Goal: Task Accomplishment & Management: Manage account settings

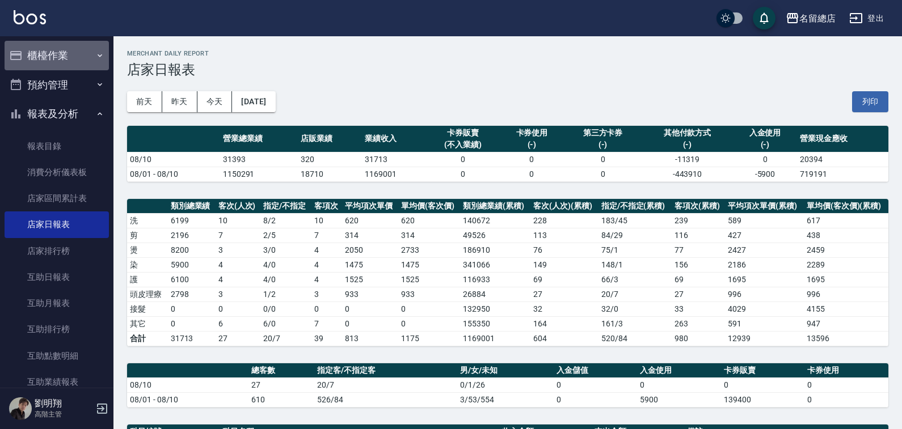
click at [69, 52] on button "櫃檯作業" at bounding box center [57, 56] width 104 height 30
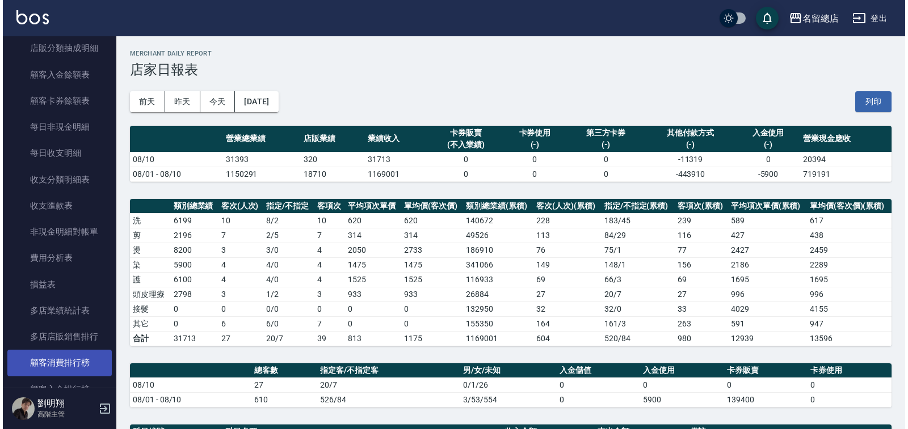
scroll to position [1135, 0]
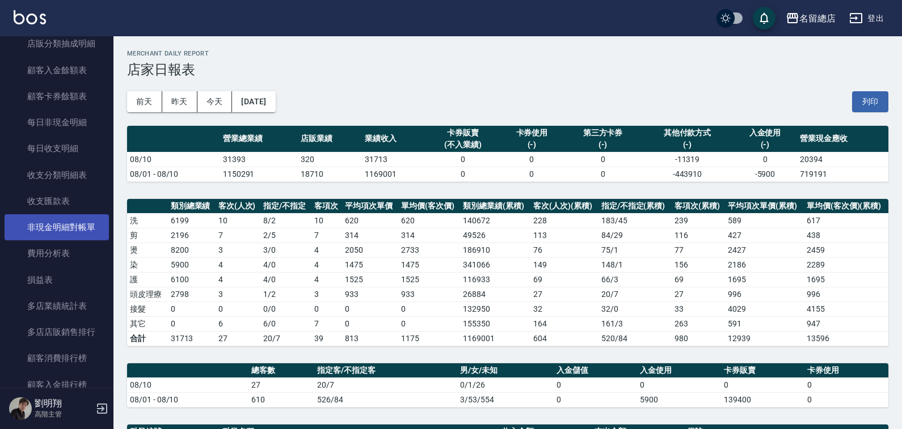
click at [88, 228] on link "非現金明細對帳單" at bounding box center [57, 227] width 104 height 26
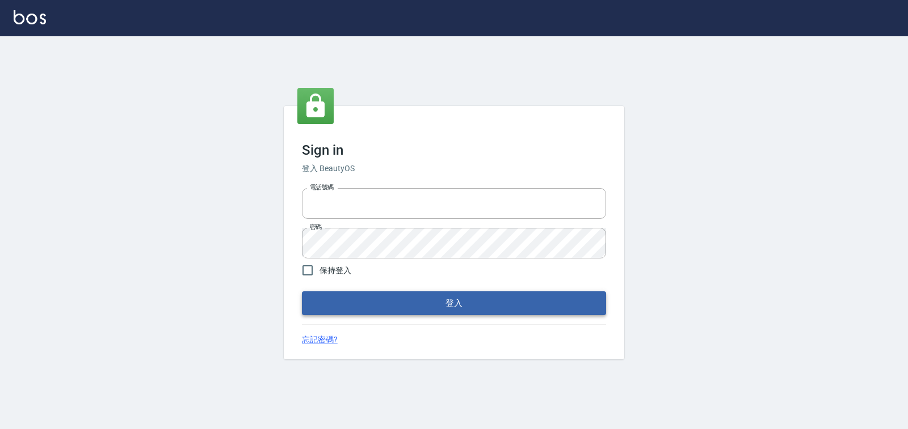
type input "0938245198"
click at [390, 303] on button "登入" at bounding box center [454, 304] width 304 height 24
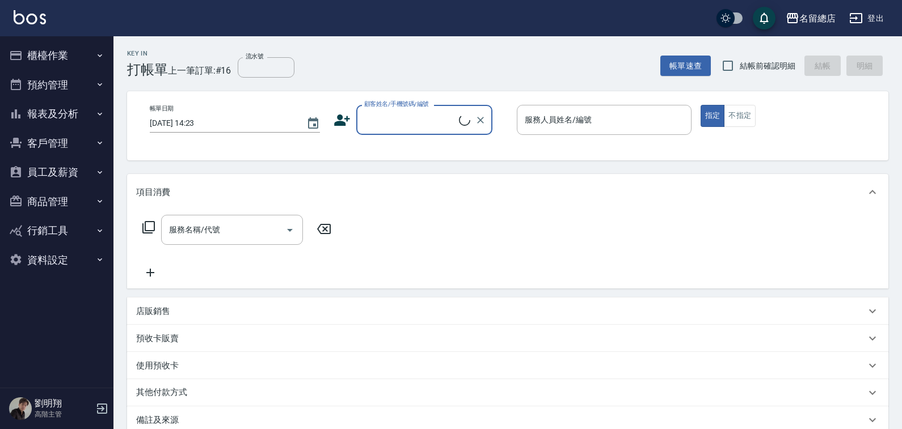
click at [62, 115] on button "報表及分析" at bounding box center [57, 114] width 104 height 30
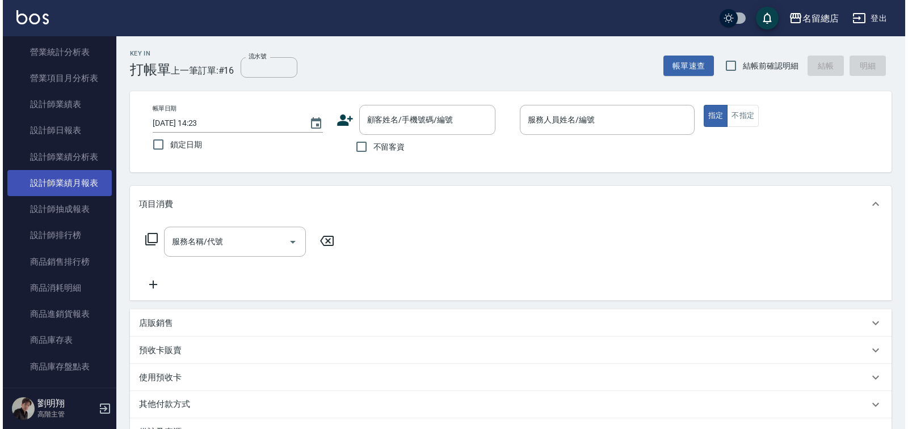
scroll to position [681, 0]
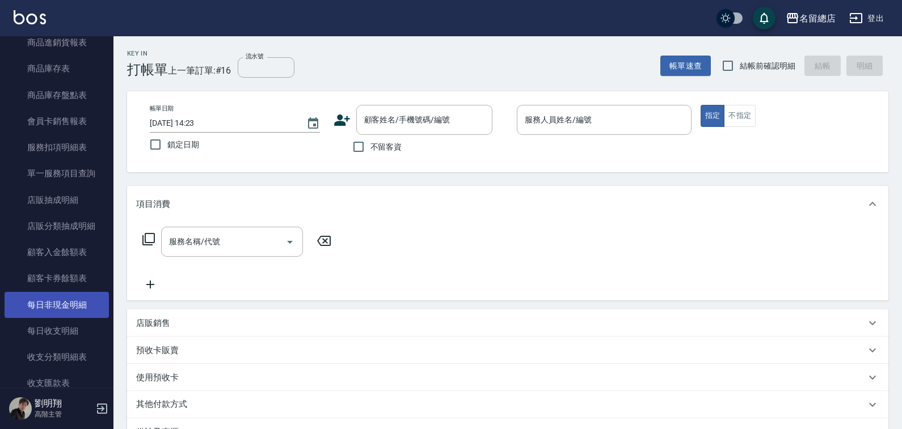
click at [85, 305] on link "每日非現金明細" at bounding box center [57, 305] width 104 height 26
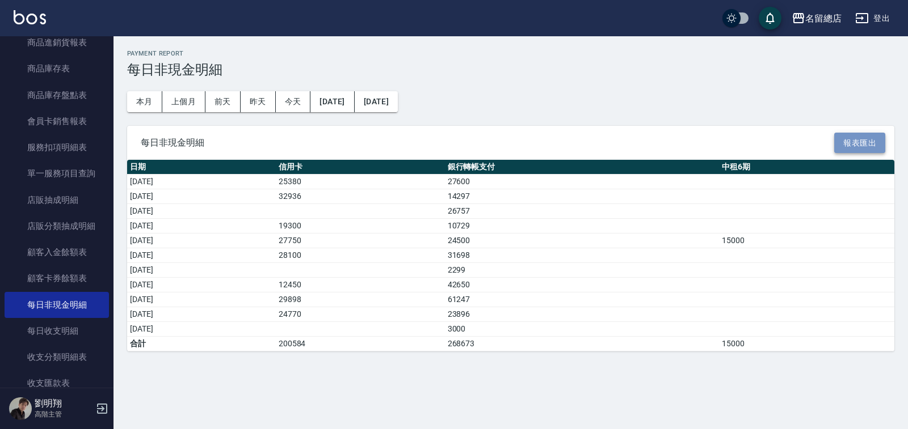
click at [857, 138] on button "報表匯出" at bounding box center [859, 143] width 51 height 21
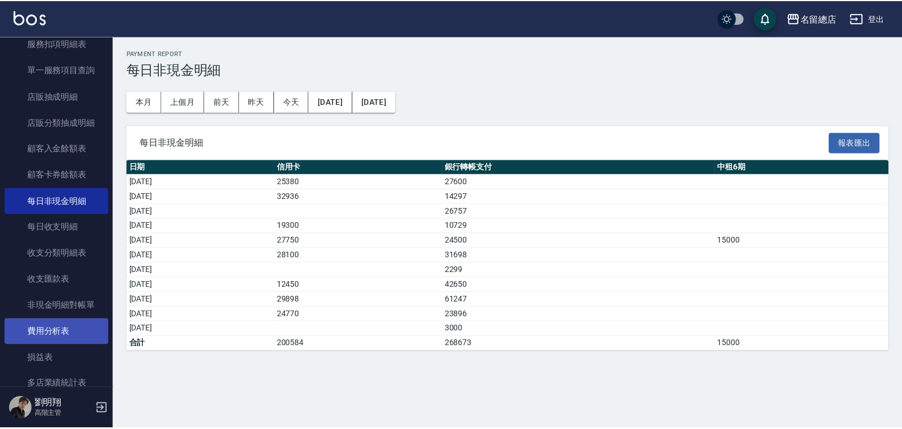
scroll to position [794, 0]
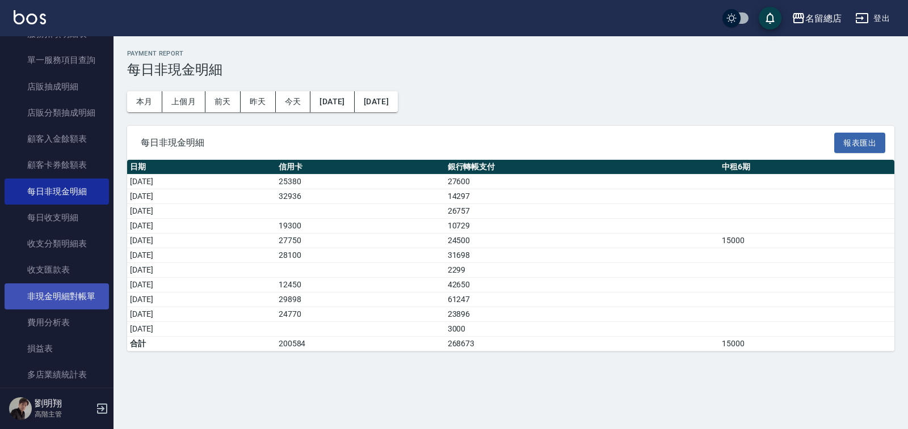
click at [84, 300] on link "非現金明細對帳單" at bounding box center [57, 297] width 104 height 26
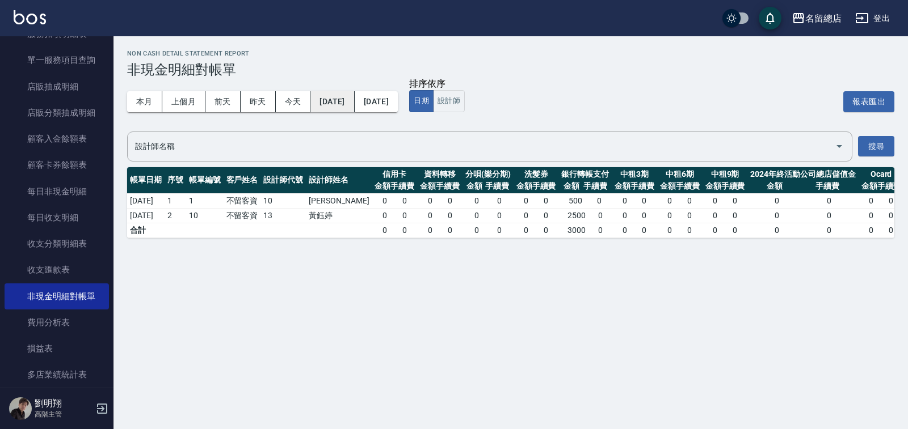
click at [344, 102] on button "2025/08/11" at bounding box center [332, 101] width 44 height 21
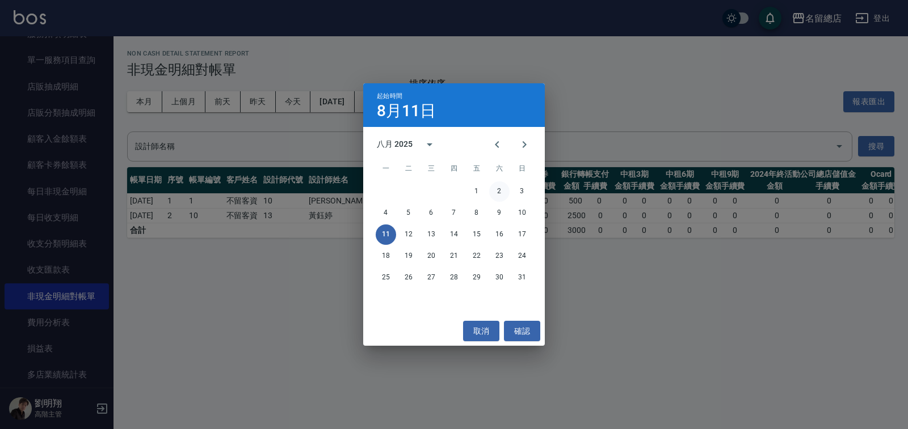
click at [500, 191] on button "2" at bounding box center [499, 192] width 20 height 20
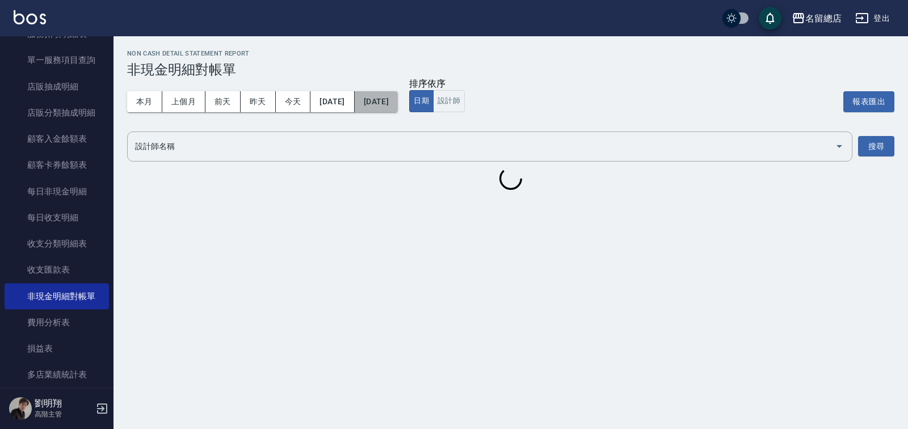
click at [398, 93] on button "2025/08/11" at bounding box center [376, 101] width 43 height 21
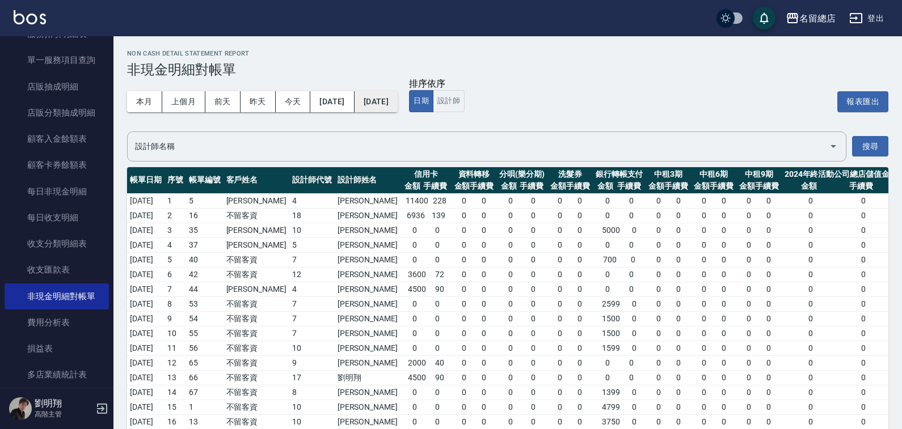
click at [398, 106] on button "2025/08/11" at bounding box center [376, 101] width 43 height 21
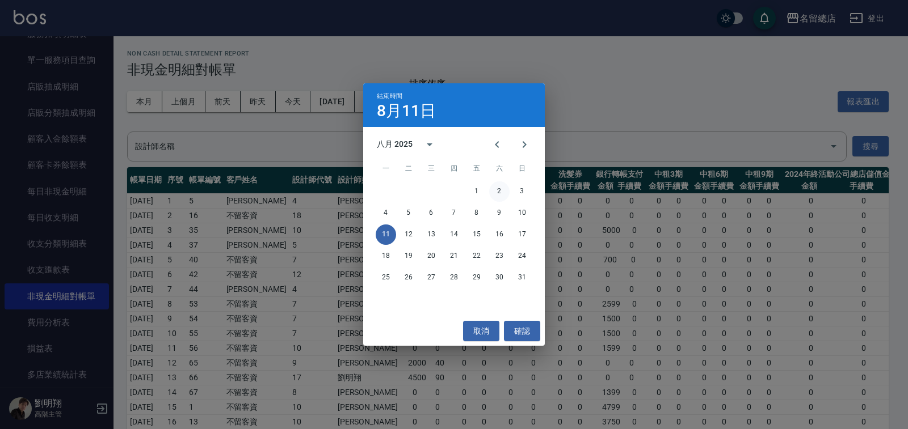
click at [502, 193] on button "2" at bounding box center [499, 192] width 20 height 20
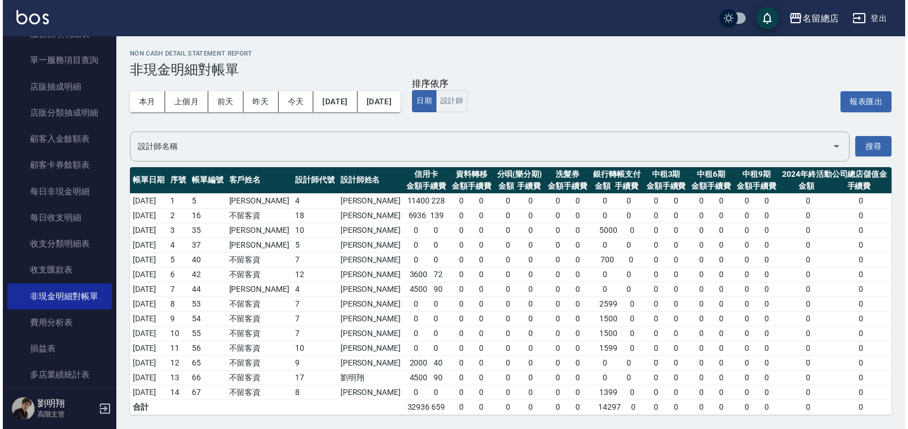
scroll to position [9, 0]
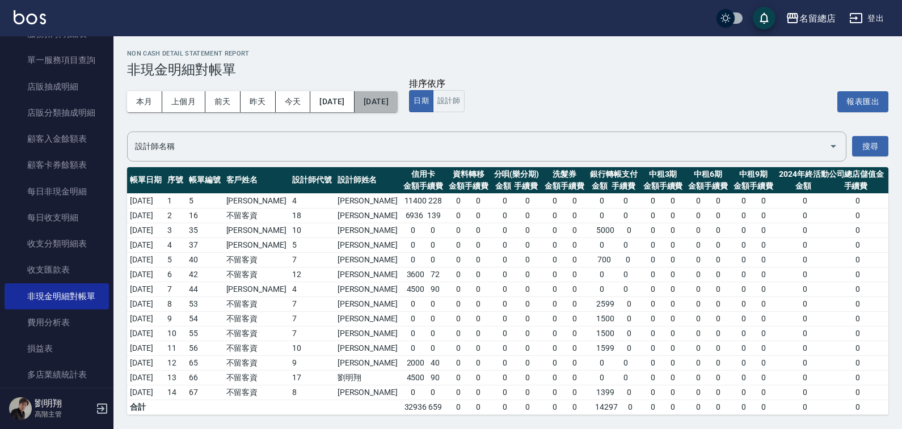
click at [398, 94] on button "2025/08/02" at bounding box center [376, 101] width 43 height 21
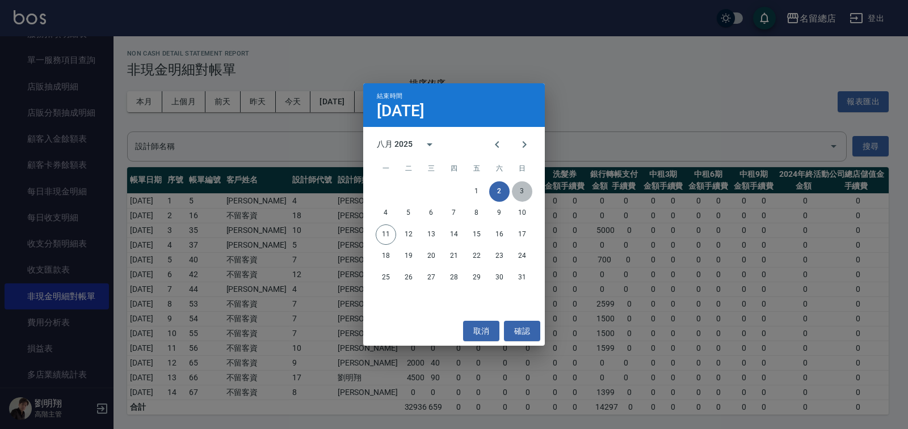
click at [524, 191] on button "3" at bounding box center [522, 192] width 20 height 20
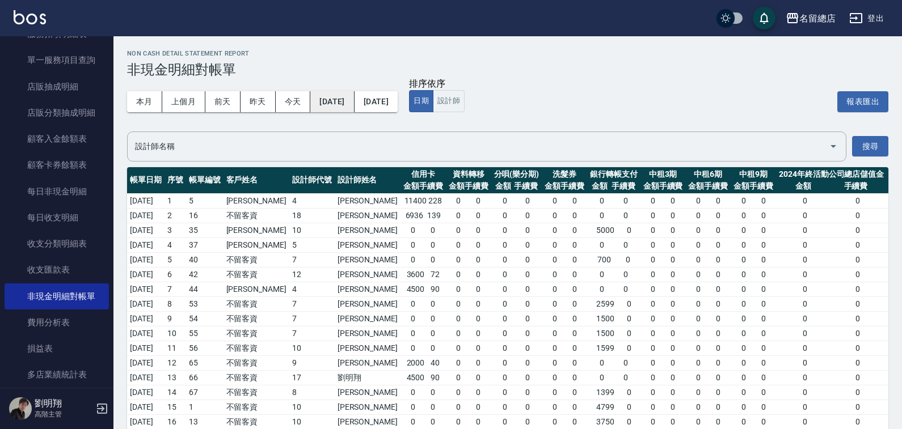
click at [354, 106] on button "2025/08/02" at bounding box center [332, 101] width 44 height 21
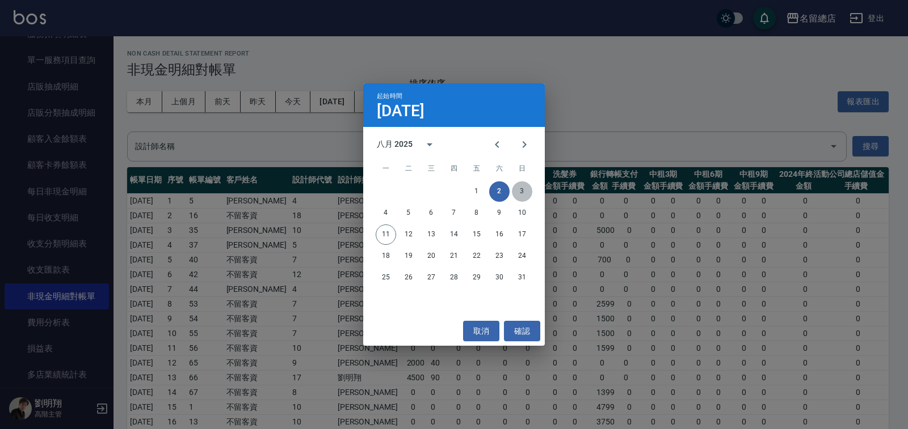
click at [525, 196] on button "3" at bounding box center [522, 192] width 20 height 20
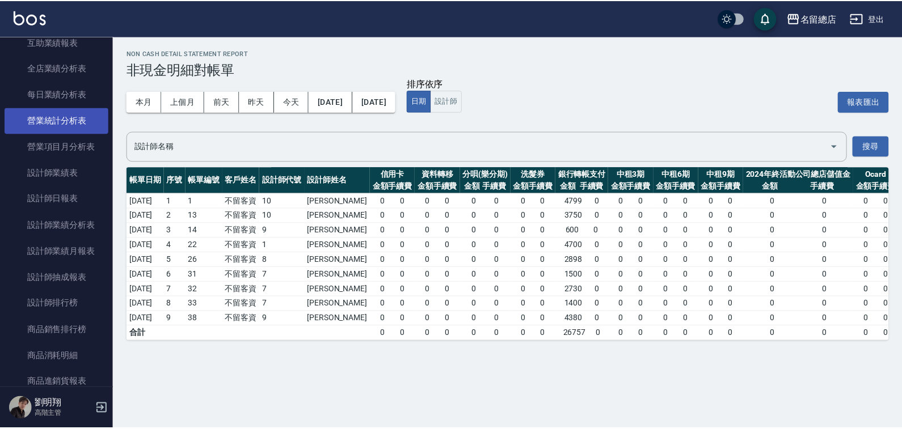
scroll to position [284, 0]
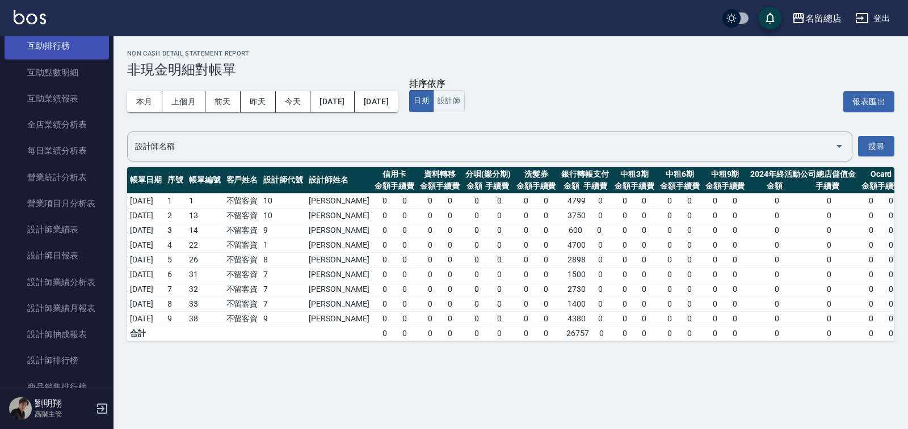
click at [79, 46] on link "互助排行榜" at bounding box center [57, 46] width 104 height 26
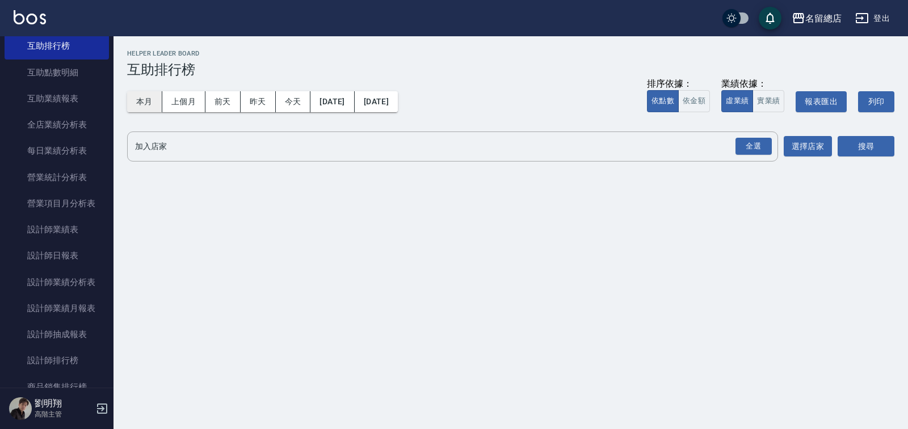
click at [142, 100] on button "本月" at bounding box center [144, 101] width 35 height 21
click at [744, 146] on div "全選" at bounding box center [753, 147] width 36 height 18
click at [870, 156] on button "搜尋" at bounding box center [865, 147] width 57 height 21
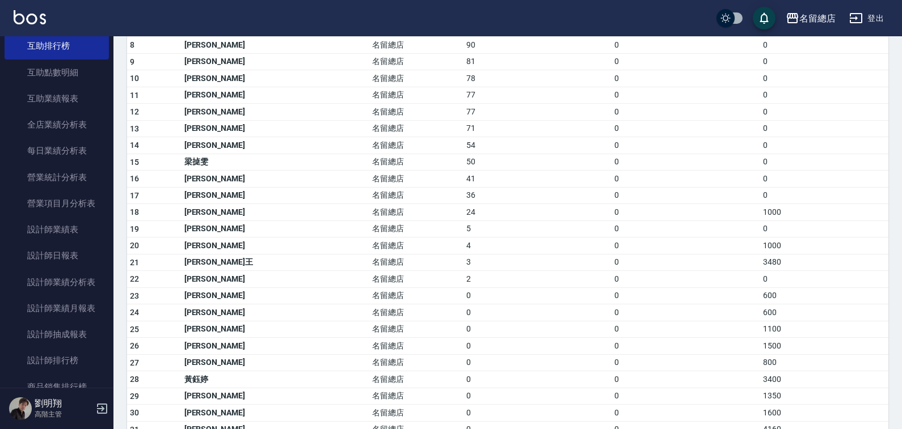
scroll to position [284, 0]
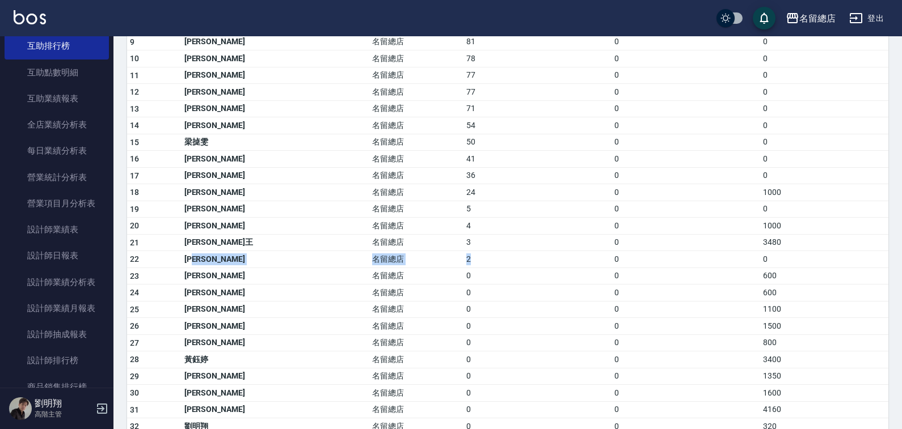
drag, startPoint x: 211, startPoint y: 264, endPoint x: 414, endPoint y: 254, distance: 203.4
click at [414, 254] on tr "22 邱靜瑩 名留總店 2 0 0" at bounding box center [507, 259] width 761 height 17
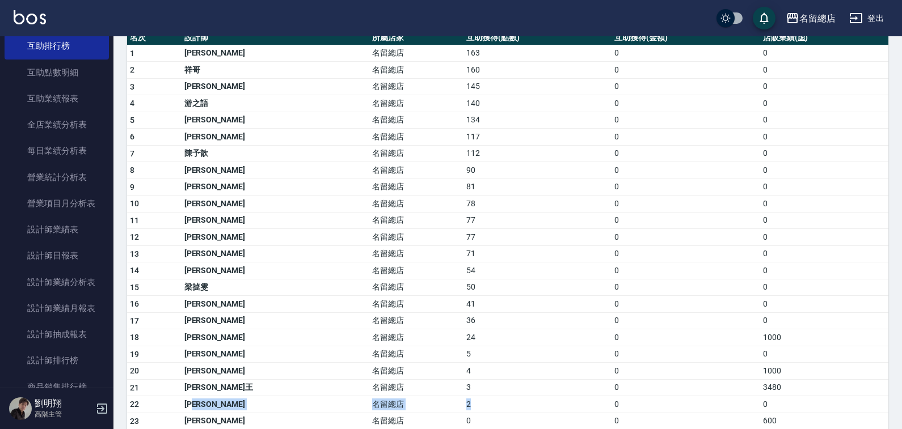
scroll to position [0, 0]
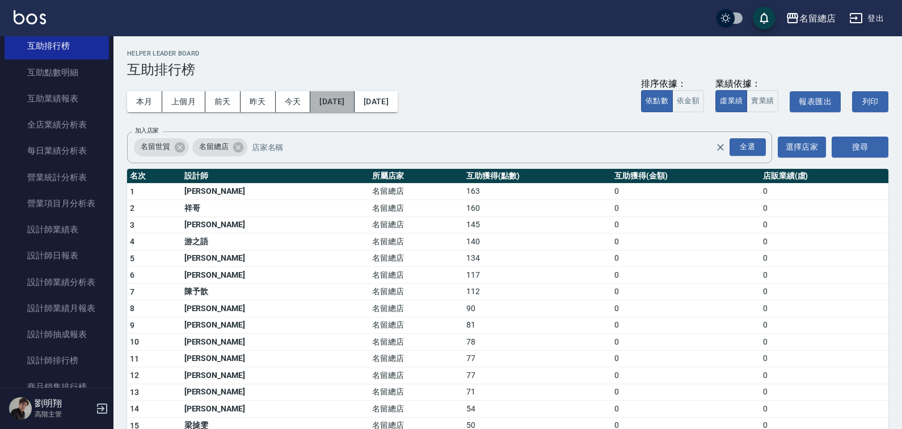
click at [323, 98] on button "2025/08/01" at bounding box center [332, 101] width 44 height 21
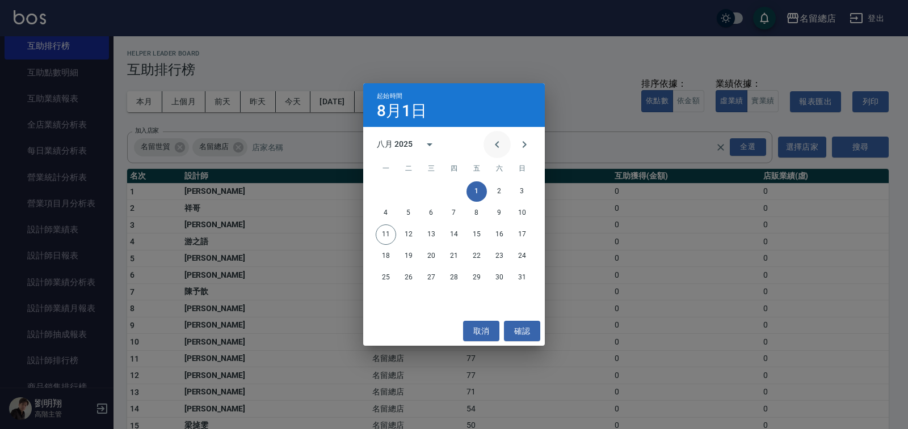
click at [487, 137] on button "Previous month" at bounding box center [496, 144] width 27 height 27
click at [488, 137] on button "Previous month" at bounding box center [496, 144] width 27 height 27
click at [486, 138] on button "Previous month" at bounding box center [496, 144] width 27 height 27
click at [407, 189] on button "1" at bounding box center [408, 192] width 20 height 20
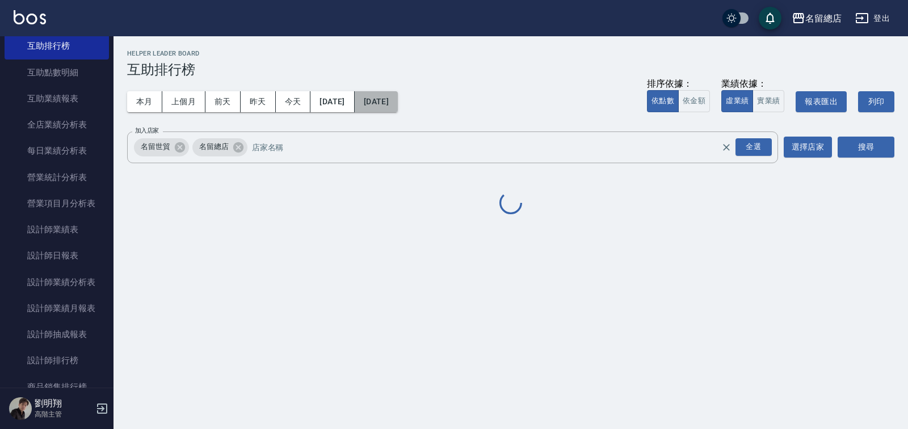
click at [398, 103] on button "2025/08/31" at bounding box center [376, 101] width 43 height 21
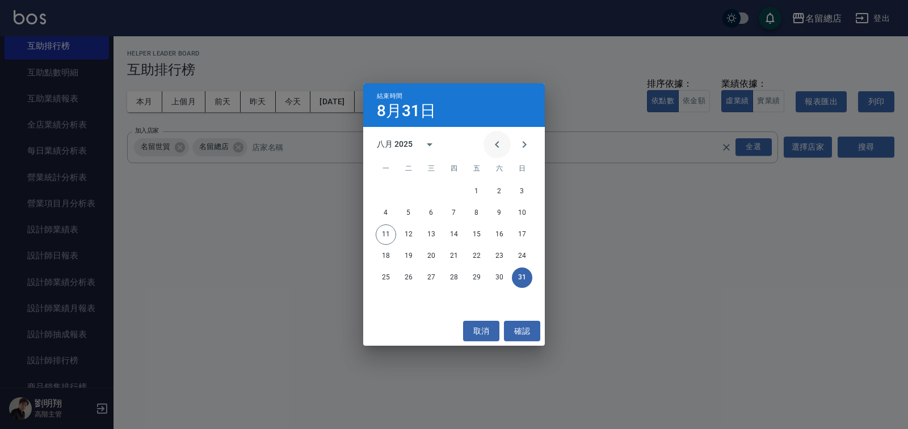
click at [493, 147] on icon "Previous month" at bounding box center [497, 145] width 14 height 14
click at [493, 146] on icon "Previous month" at bounding box center [497, 145] width 14 height 14
click at [424, 277] on button "30" at bounding box center [431, 278] width 20 height 20
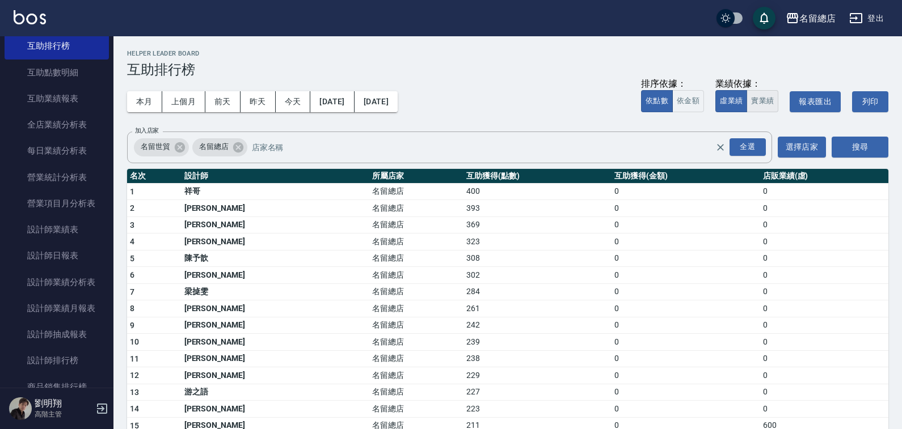
click at [764, 99] on button "實業績" at bounding box center [763, 101] width 32 height 22
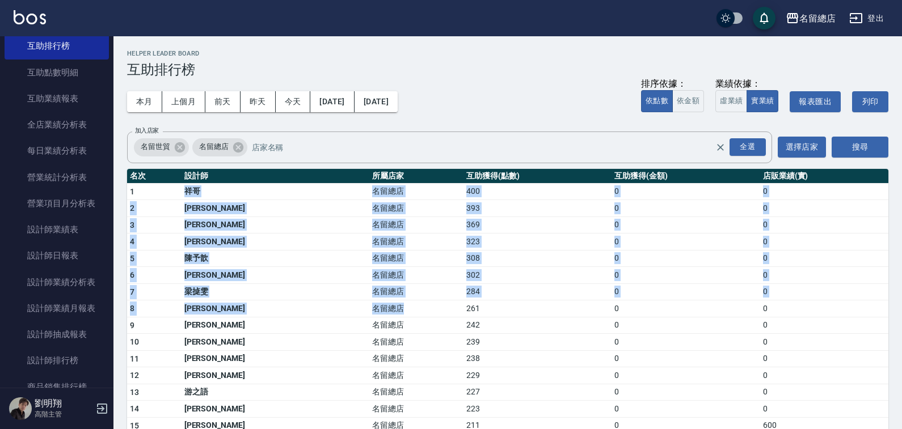
drag, startPoint x: 222, startPoint y: 193, endPoint x: 386, endPoint y: 302, distance: 196.4
click at [393, 296] on td "名留總店" at bounding box center [416, 292] width 94 height 17
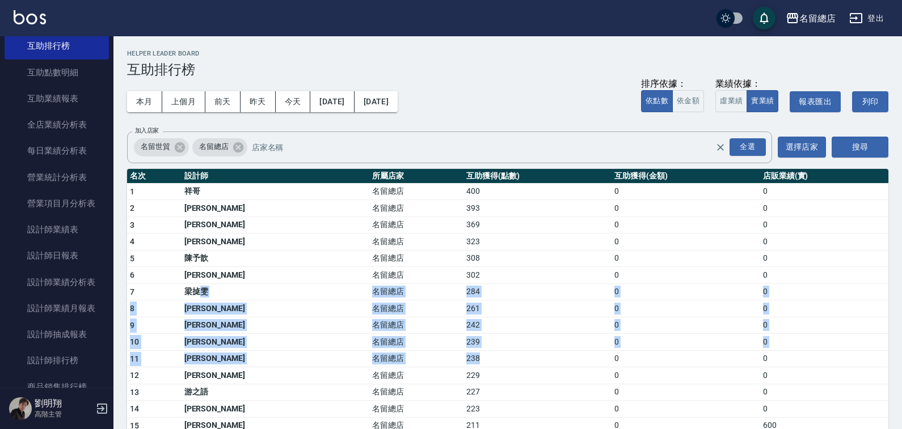
drag, startPoint x: 209, startPoint y: 288, endPoint x: 441, endPoint y: 363, distance: 244.0
click at [328, 105] on button "2025/04/01" at bounding box center [332, 101] width 44 height 21
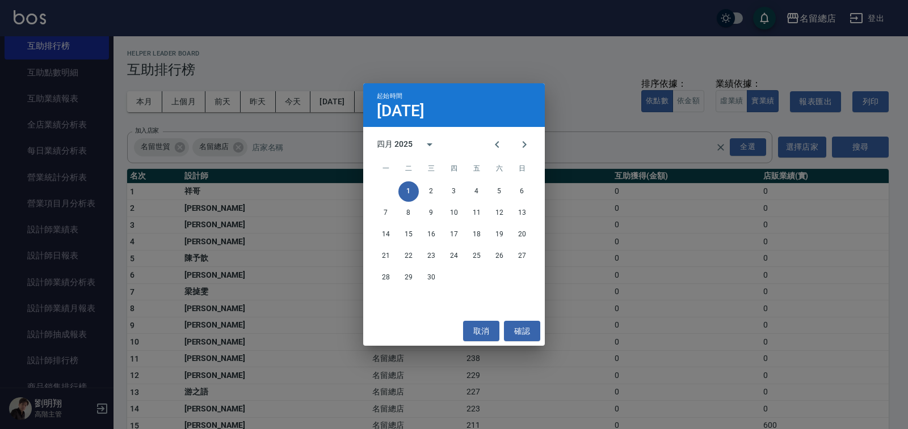
click at [539, 147] on div "四月 2025" at bounding box center [454, 144] width 182 height 17
click at [522, 145] on icon "Next month" at bounding box center [524, 145] width 14 height 14
click at [455, 189] on button "1" at bounding box center [454, 192] width 20 height 20
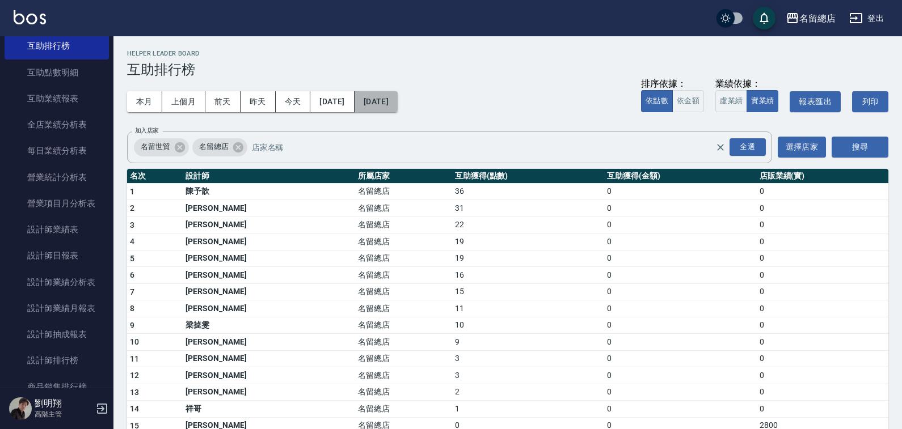
click at [398, 104] on button "2025/05/01" at bounding box center [376, 101] width 43 height 21
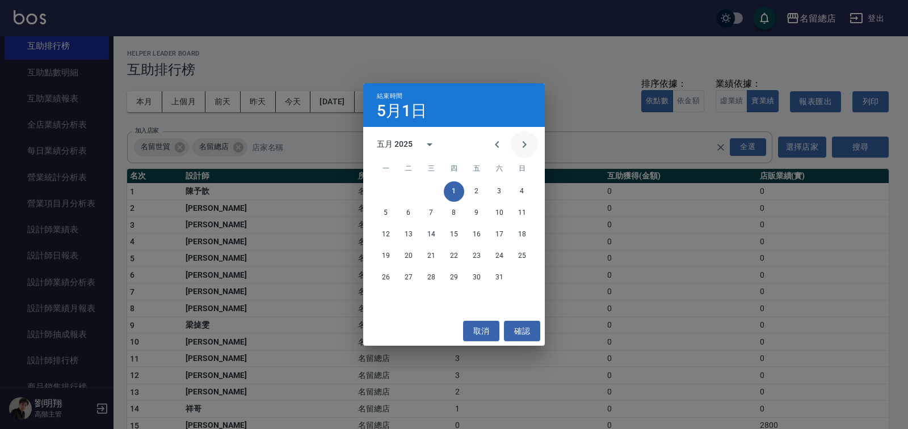
click at [535, 146] on button "Next month" at bounding box center [524, 144] width 27 height 27
click at [498, 145] on icon "Previous month" at bounding box center [497, 145] width 14 height 14
click at [500, 277] on button "31" at bounding box center [499, 278] width 20 height 20
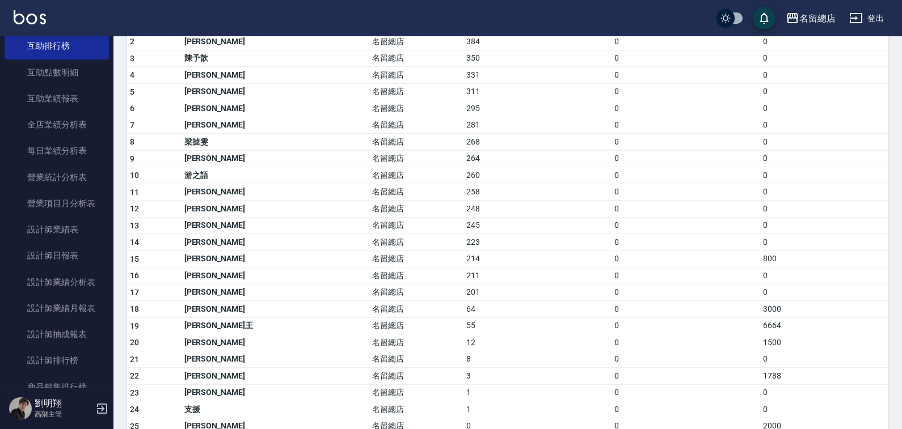
scroll to position [170, 0]
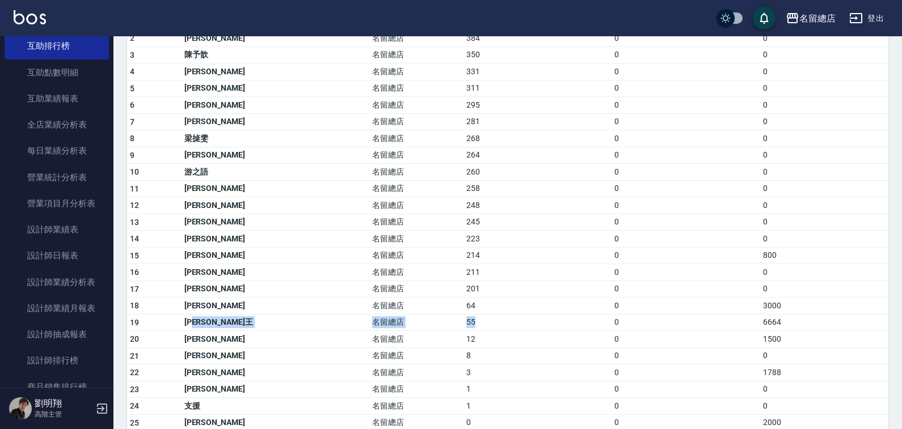
drag, startPoint x: 212, startPoint y: 325, endPoint x: 417, endPoint y: 326, distance: 205.4
click at [417, 326] on tr "19 毓菁王 名留總店 55 0 6664" at bounding box center [507, 322] width 761 height 17
drag, startPoint x: 290, startPoint y: 307, endPoint x: 411, endPoint y: 305, distance: 120.9
click at [411, 305] on tr "18 陳玉珊 名留總店 64 0 3000" at bounding box center [507, 306] width 761 height 17
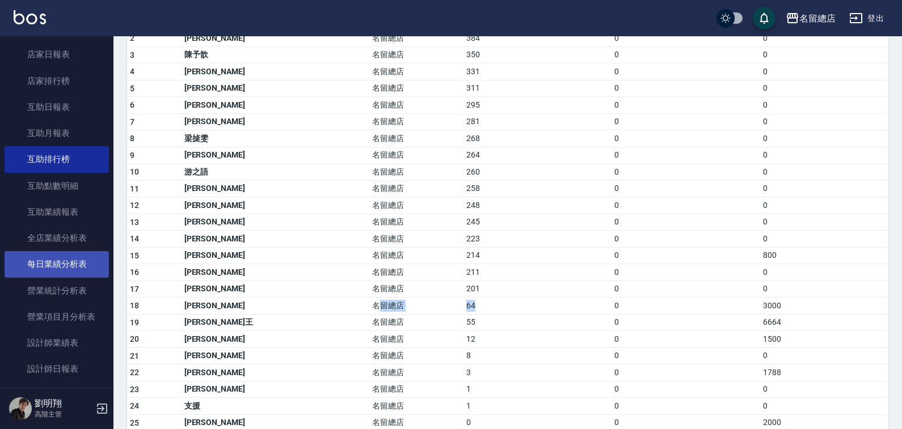
scroll to position [340, 0]
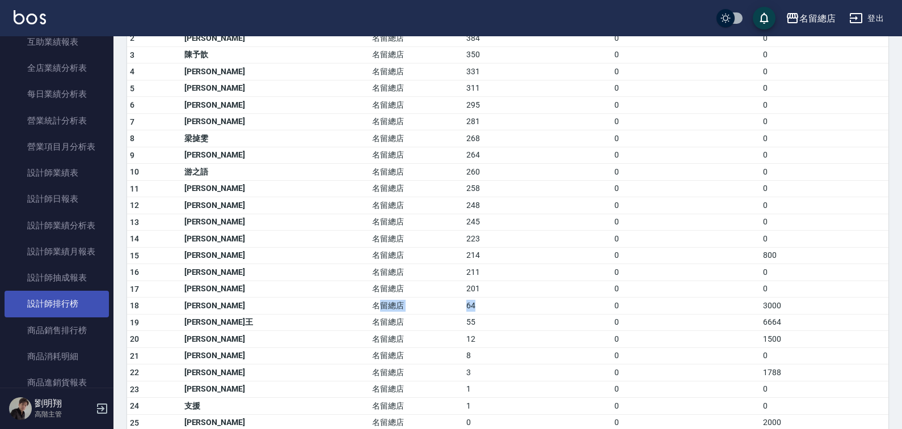
click at [50, 301] on link "設計師排行榜" at bounding box center [57, 304] width 104 height 26
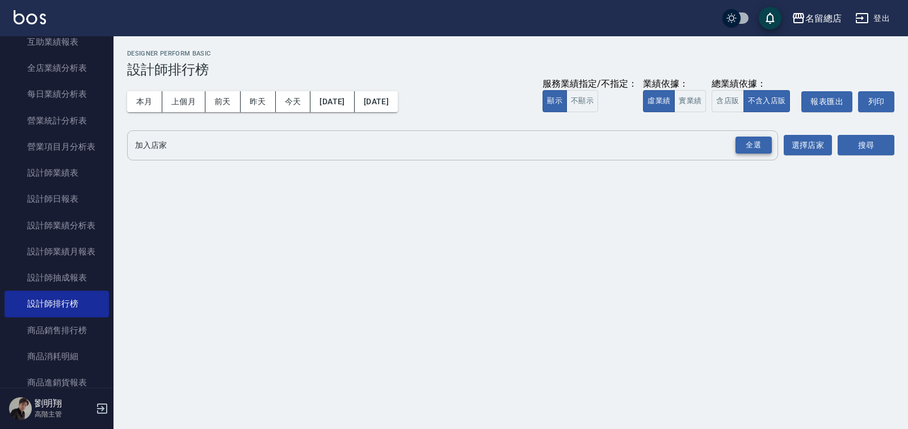
click at [755, 145] on div "全選" at bounding box center [753, 146] width 36 height 18
click at [857, 149] on button "搜尋" at bounding box center [865, 146] width 57 height 21
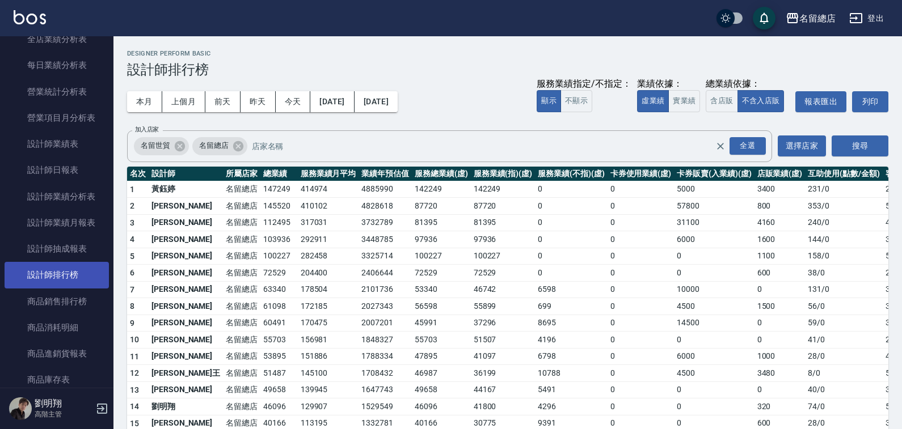
scroll to position [227, 0]
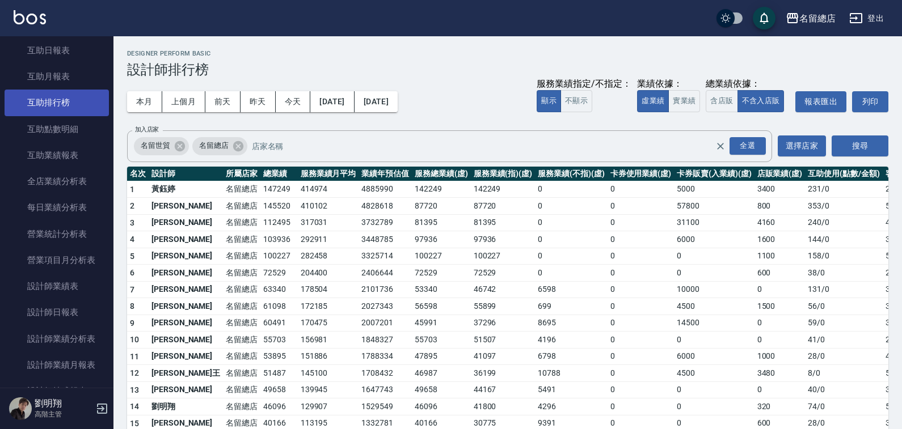
click at [60, 104] on link "互助排行榜" at bounding box center [57, 103] width 104 height 26
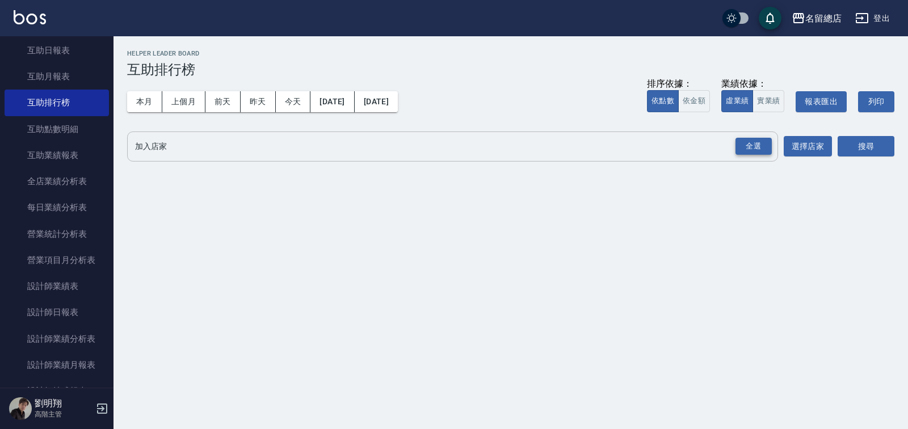
click at [751, 149] on div "全選" at bounding box center [753, 147] width 36 height 18
click at [756, 99] on button "實業績" at bounding box center [768, 101] width 32 height 22
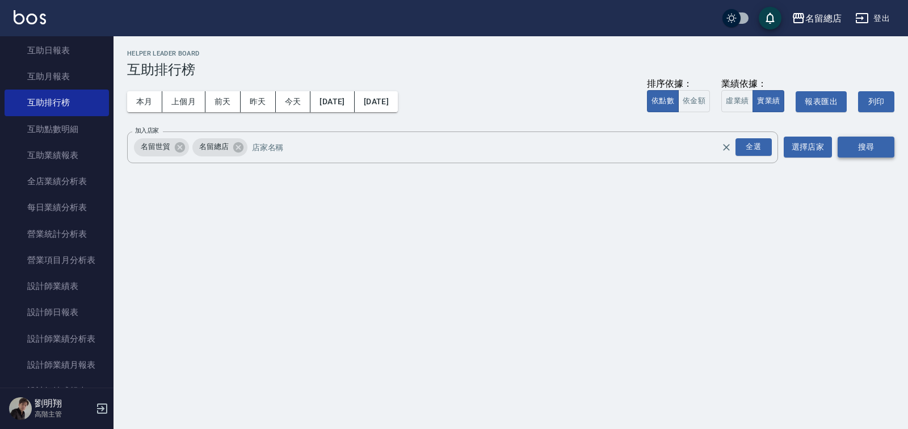
click at [880, 146] on button "搜尋" at bounding box center [865, 147] width 57 height 21
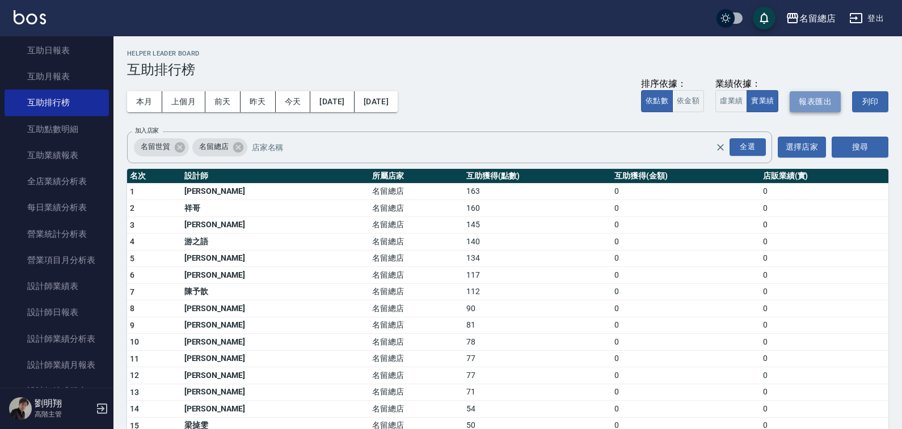
click at [802, 106] on button "報表匯出" at bounding box center [815, 101] width 51 height 21
click at [177, 104] on button "上個月" at bounding box center [183, 101] width 43 height 21
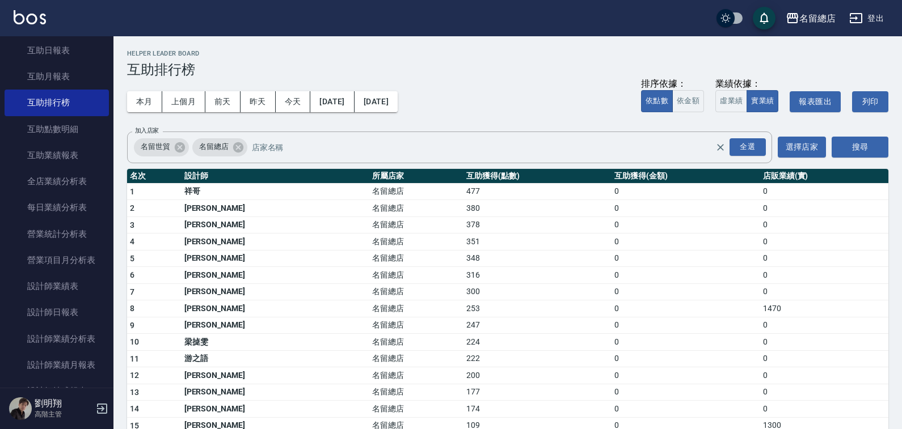
scroll to position [57, 0]
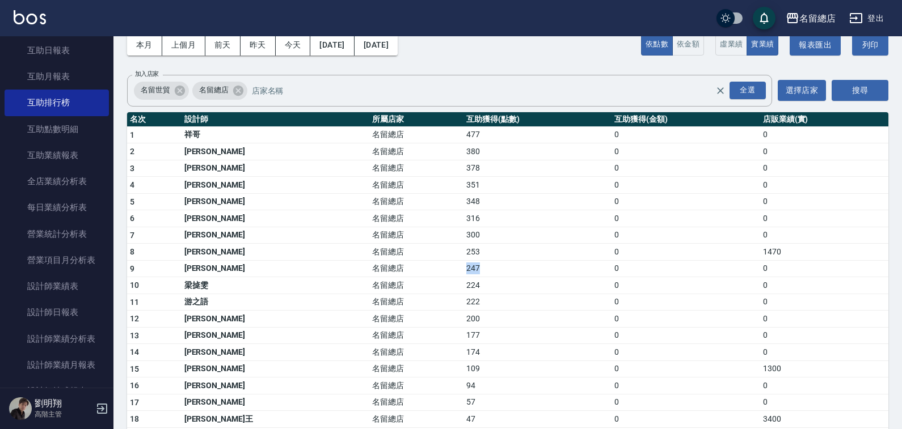
drag, startPoint x: 428, startPoint y: 265, endPoint x: 390, endPoint y: 264, distance: 38.0
click at [463, 264] on td "247" at bounding box center [537, 268] width 148 height 17
drag, startPoint x: 419, startPoint y: 286, endPoint x: 378, endPoint y: 281, distance: 41.1
click at [378, 281] on tr "10 梁㨗雯 名留總店 224 0 0" at bounding box center [507, 285] width 761 height 17
drag, startPoint x: 421, startPoint y: 301, endPoint x: 384, endPoint y: 301, distance: 37.4
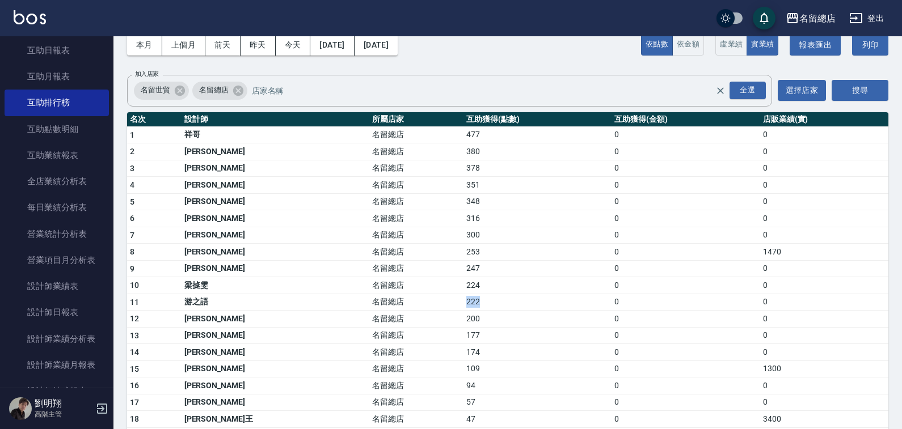
click at [384, 301] on tr "11 游之語 名留總店 222 0 0" at bounding box center [507, 302] width 761 height 17
drag, startPoint x: 428, startPoint y: 314, endPoint x: 392, endPoint y: 314, distance: 35.7
click at [463, 313] on td "200" at bounding box center [537, 319] width 148 height 17
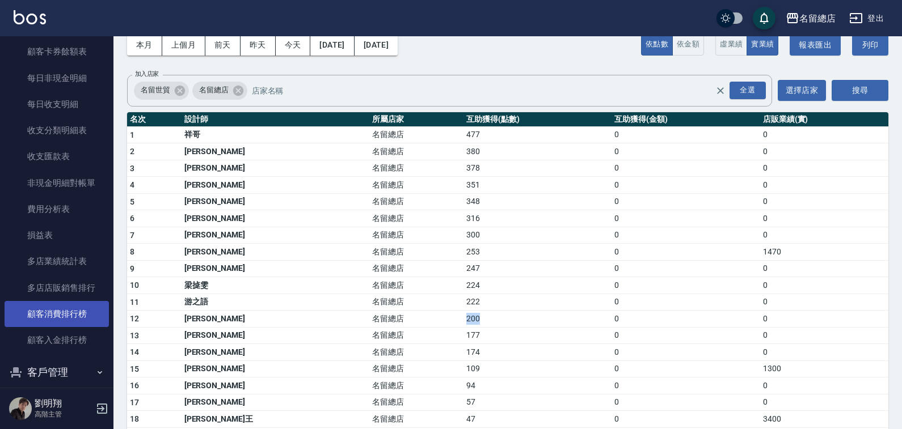
scroll to position [1038, 0]
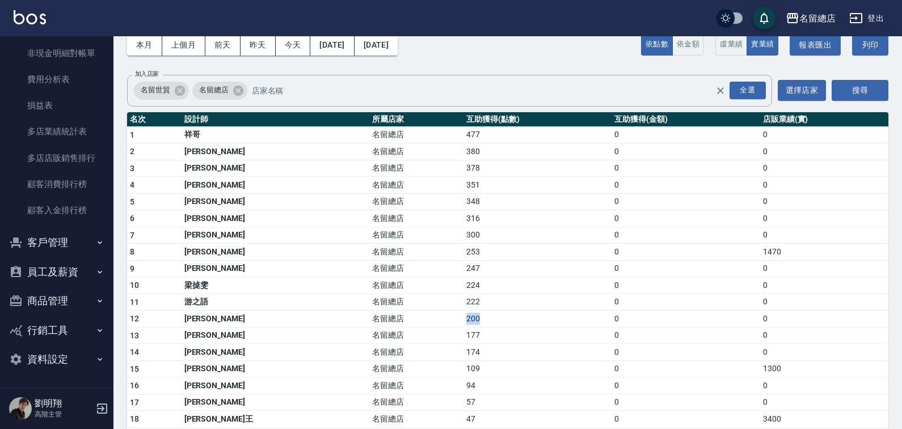
click at [73, 355] on button "資料設定" at bounding box center [57, 360] width 104 height 30
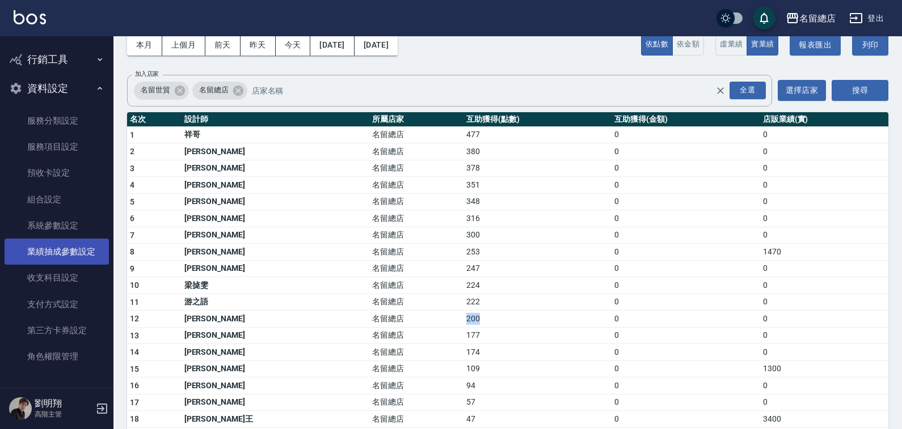
click at [86, 253] on link "業績抽成參數設定" at bounding box center [57, 252] width 104 height 26
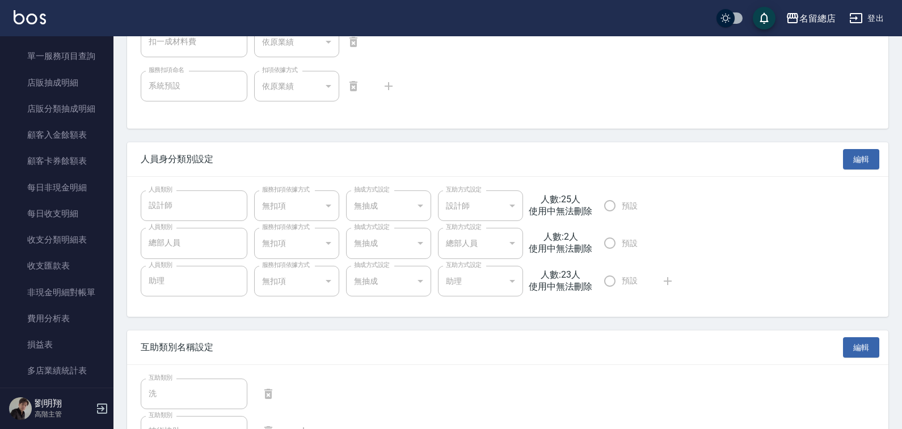
scroll to position [1082, 0]
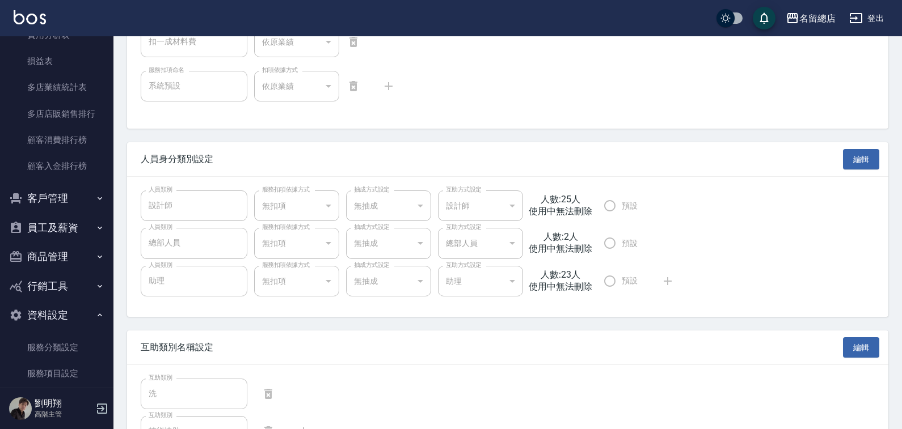
click at [74, 233] on button "員工及薪資" at bounding box center [57, 228] width 104 height 30
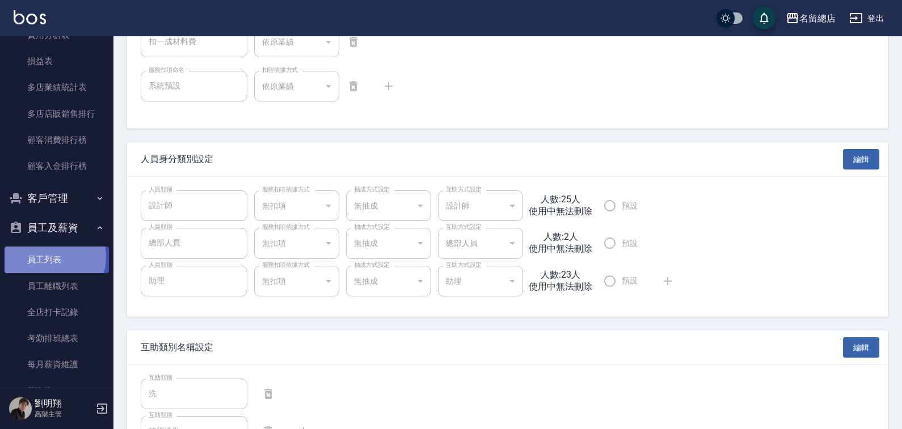
click at [48, 257] on link "員工列表" at bounding box center [57, 260] width 104 height 26
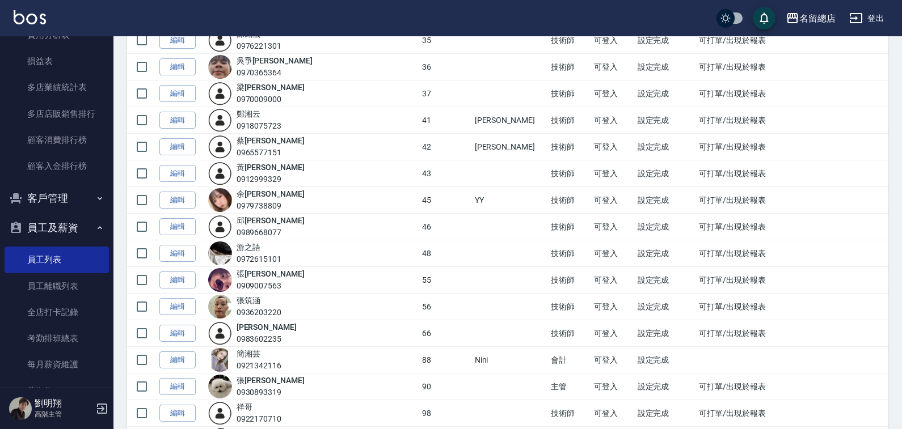
scroll to position [1106, 0]
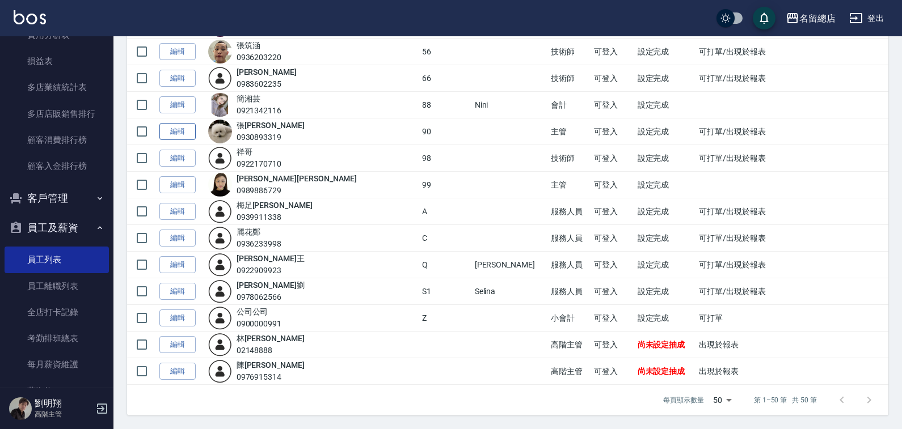
click at [164, 129] on link "編輯" at bounding box center [177, 132] width 36 height 18
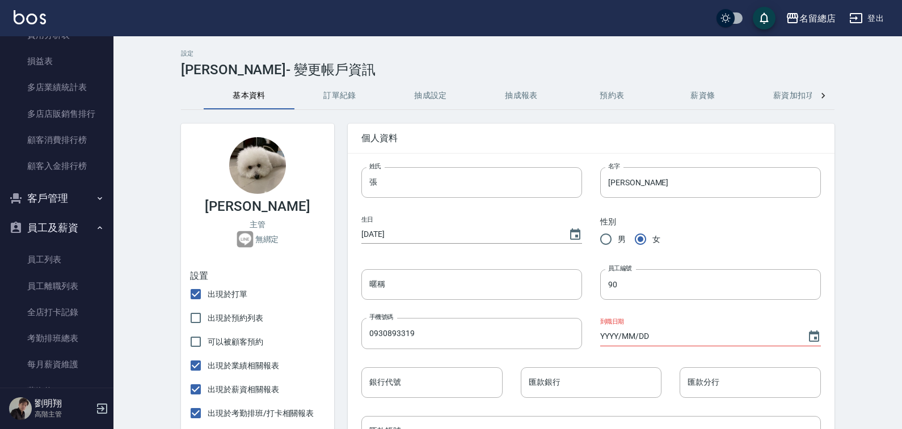
click at [821, 95] on icon at bounding box center [823, 95] width 11 height 11
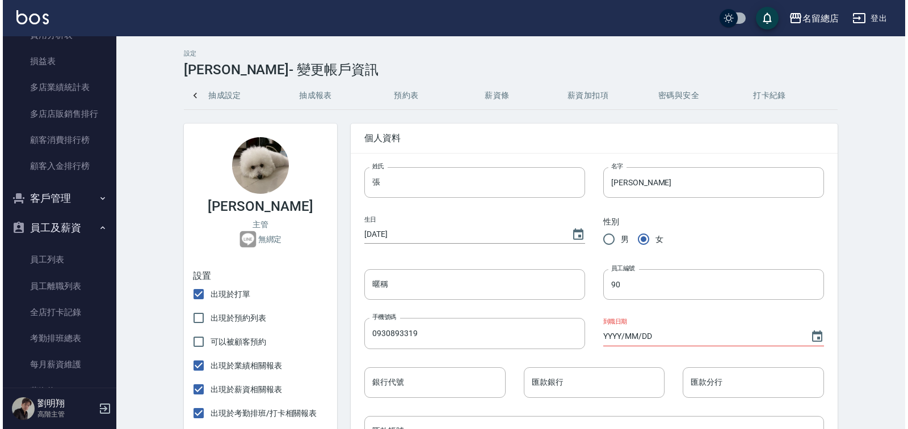
scroll to position [0, 209]
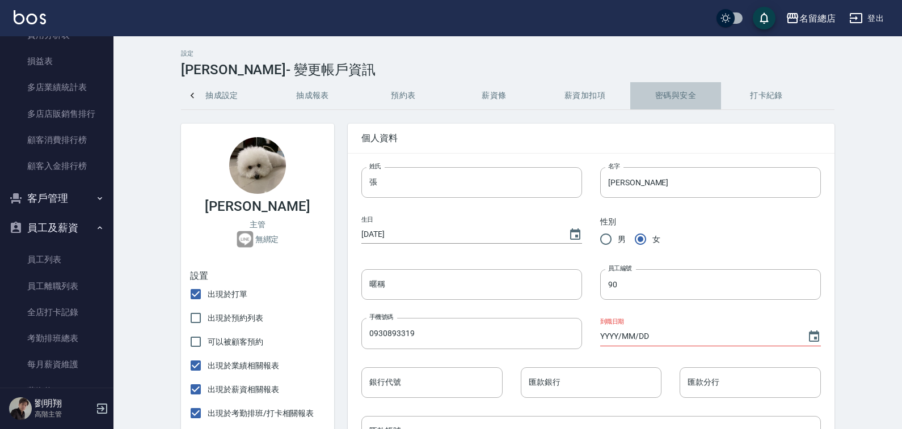
click at [644, 89] on button "密碼與安全" at bounding box center [675, 95] width 91 height 27
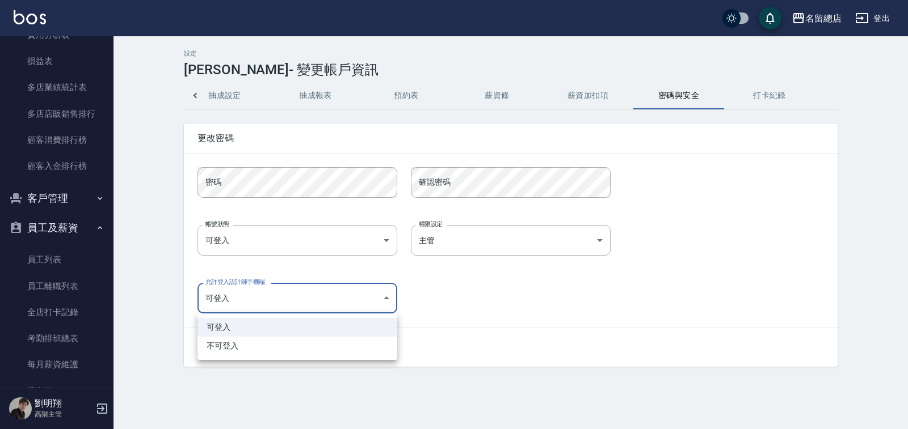
click at [318, 299] on body "名留總店 登出 櫃檯作業 打帳單 帳單列表 營業儀表板 現金收支登錄 高階收支登錄 材料自購登錄 每日結帳 排班表 現場電腦打卡 掃碼打卡 預約管理 預約管理…" at bounding box center [454, 214] width 908 height 429
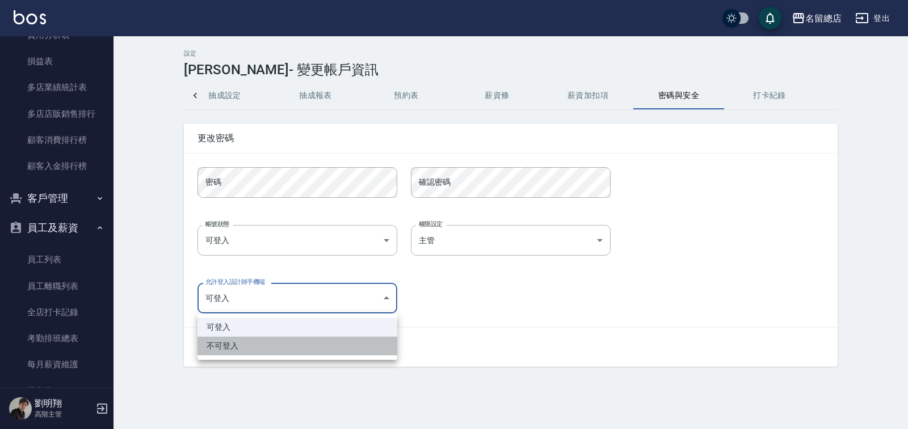
click at [291, 346] on li "不可登入" at bounding box center [297, 346] width 200 height 19
type input "false"
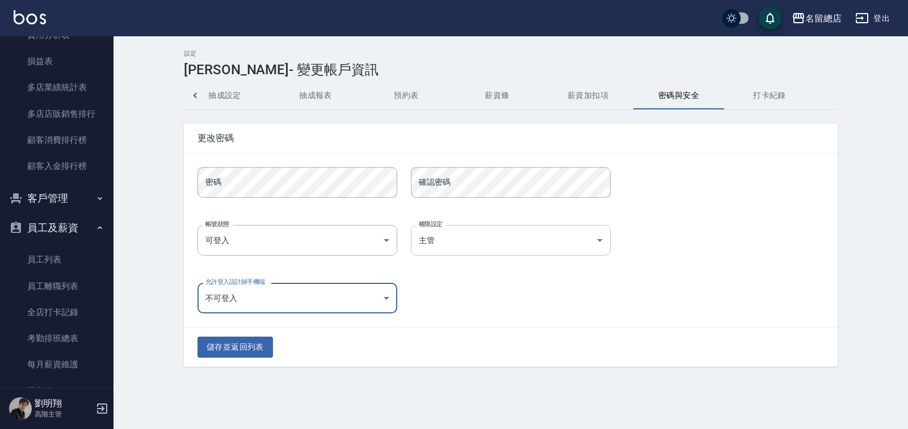
click at [461, 235] on body "名留總店 登出 櫃檯作業 打帳單 帳單列表 營業儀表板 現金收支登錄 高階收支登錄 材料自購登錄 每日結帳 排班表 現場電腦打卡 掃碼打卡 預約管理 預約管理…" at bounding box center [454, 214] width 908 height 429
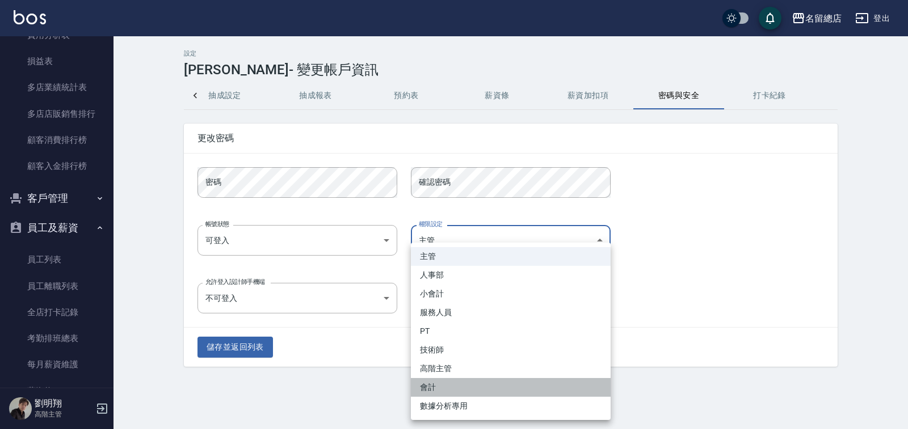
click at [441, 392] on li "會計" at bounding box center [511, 387] width 200 height 19
type input "b3700922-66f3-4b15-b2b7-b1e966576f1f"
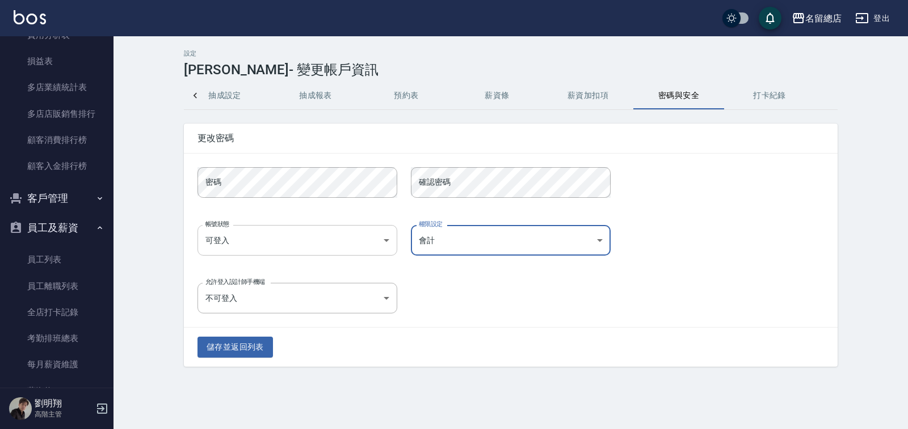
click at [283, 249] on body "名留總店 登出 櫃檯作業 打帳單 帳單列表 營業儀表板 現金收支登錄 高階收支登錄 材料自購登錄 每日結帳 排班表 現場電腦打卡 掃碼打卡 預約管理 預約管理…" at bounding box center [454, 214] width 908 height 429
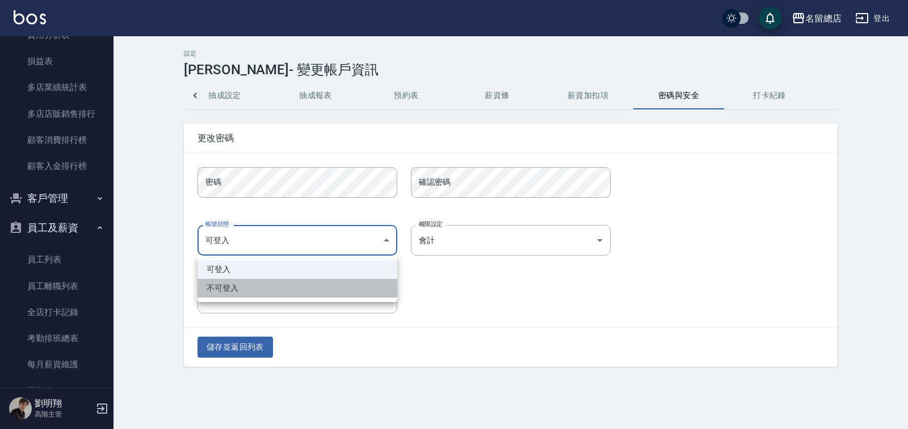
click at [265, 286] on li "不可登入" at bounding box center [297, 288] width 200 height 19
type input "banned"
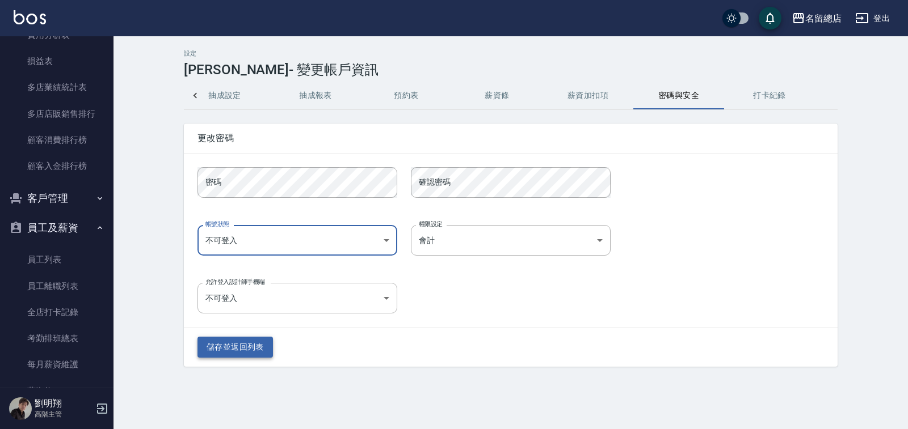
click at [259, 350] on button "儲存並返回列表" at bounding box center [234, 347] width 75 height 21
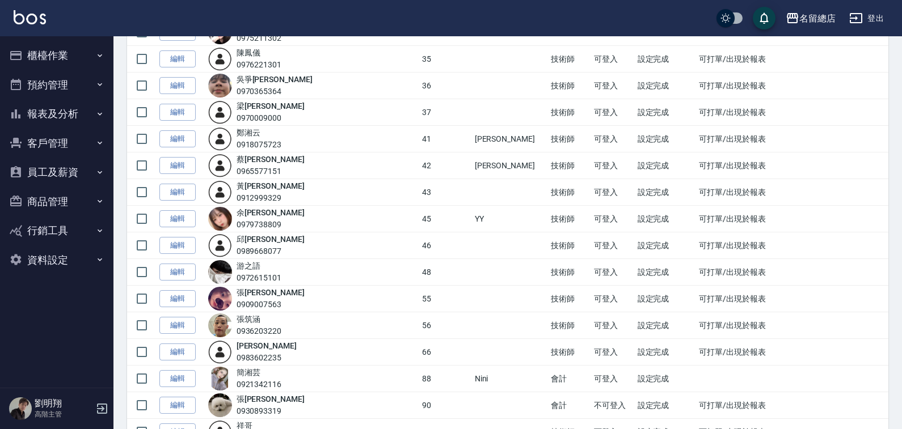
scroll to position [851, 0]
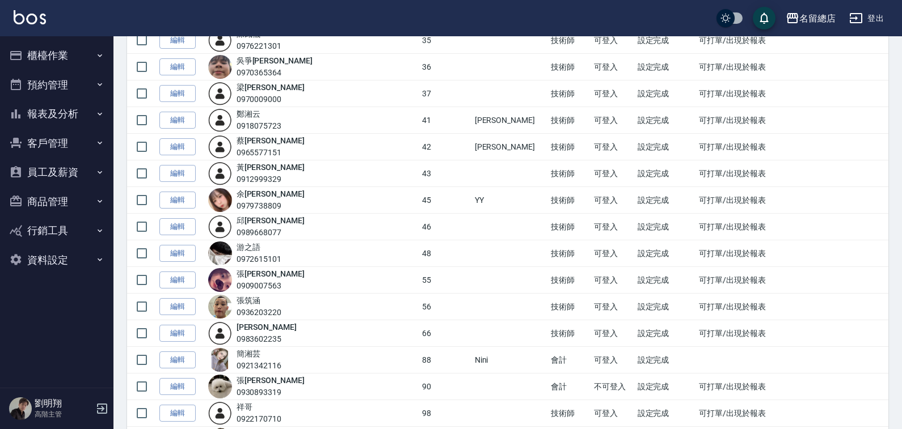
click at [64, 271] on button "資料設定" at bounding box center [57, 261] width 104 height 30
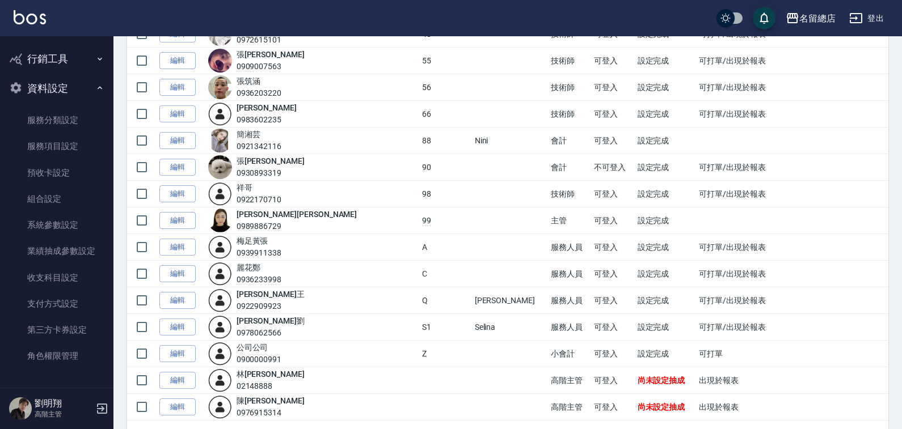
scroll to position [1078, 0]
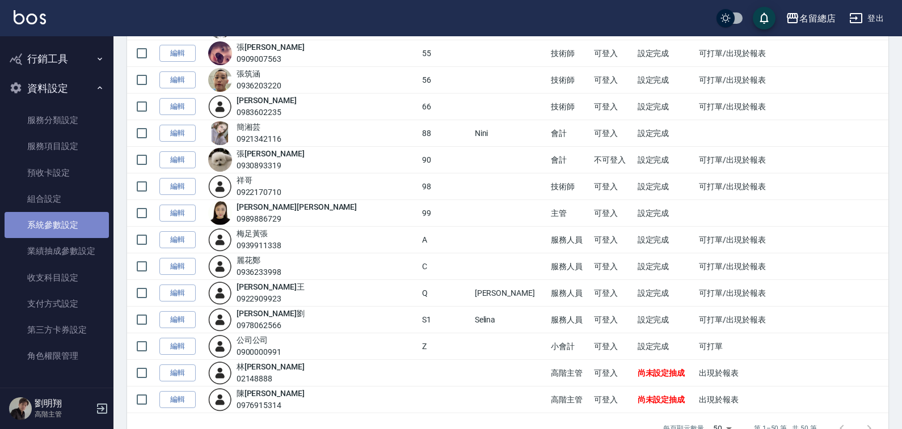
click at [78, 230] on link "系統參數設定" at bounding box center [57, 225] width 104 height 26
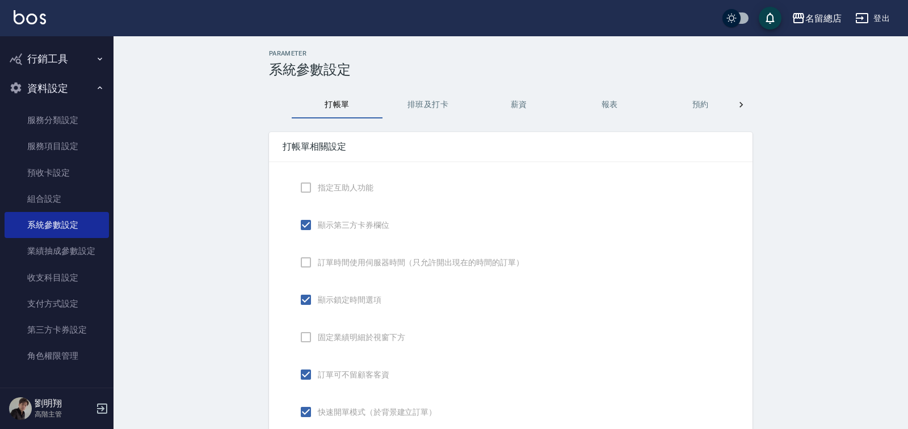
checkbox input "true"
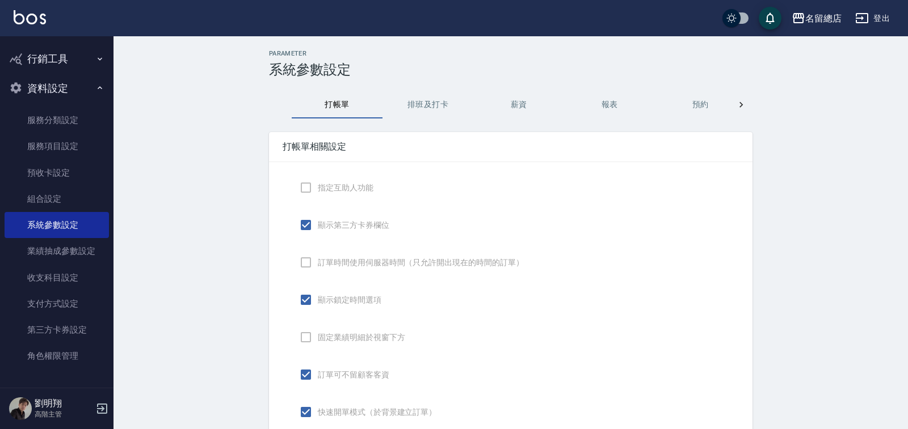
checkbox input "false"
type input "NICKNAME"
type input "LASTORDER"
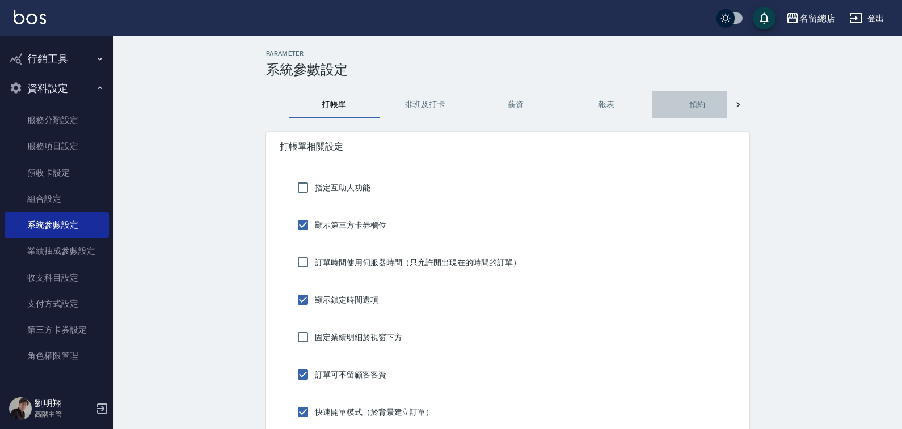
click at [698, 108] on button "預約" at bounding box center [697, 104] width 91 height 27
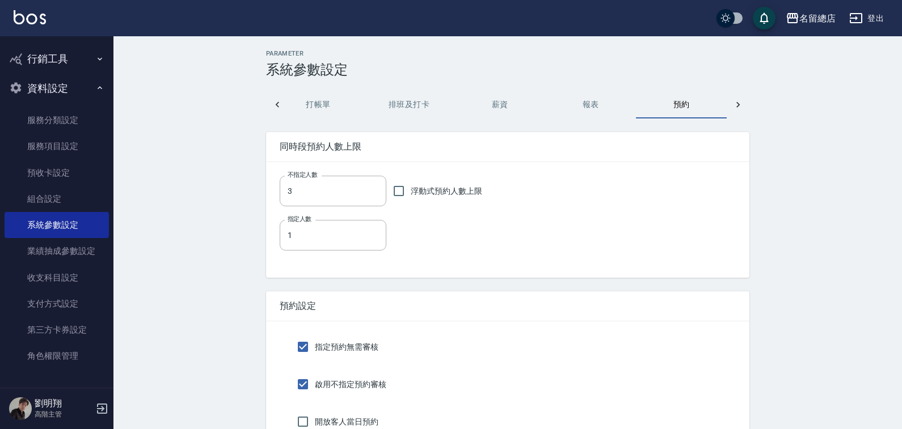
click at [494, 105] on button "薪資" at bounding box center [499, 104] width 91 height 27
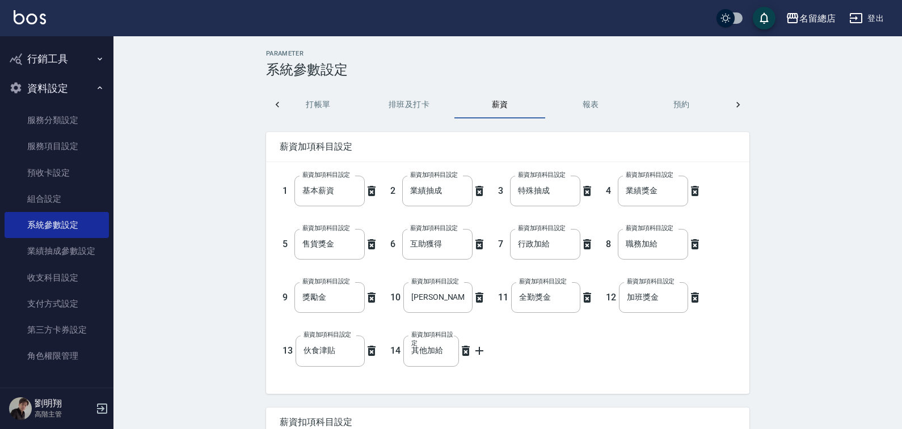
click at [589, 97] on button "報表" at bounding box center [590, 104] width 91 height 27
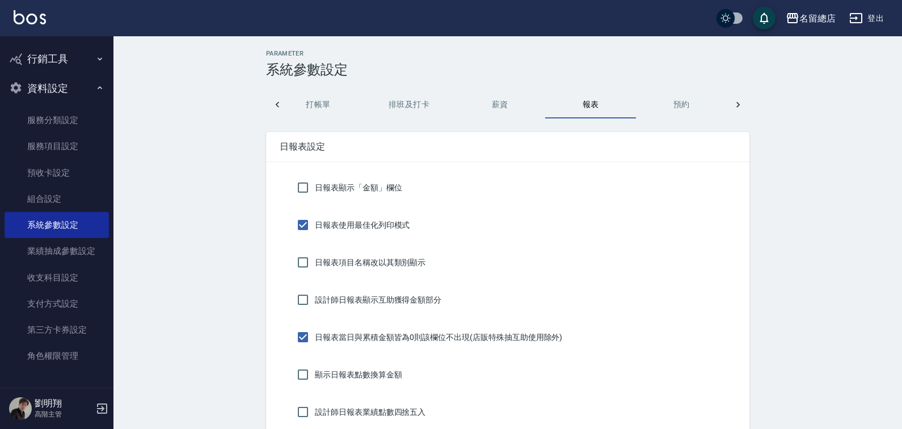
click at [509, 102] on button "薪資" at bounding box center [499, 104] width 91 height 27
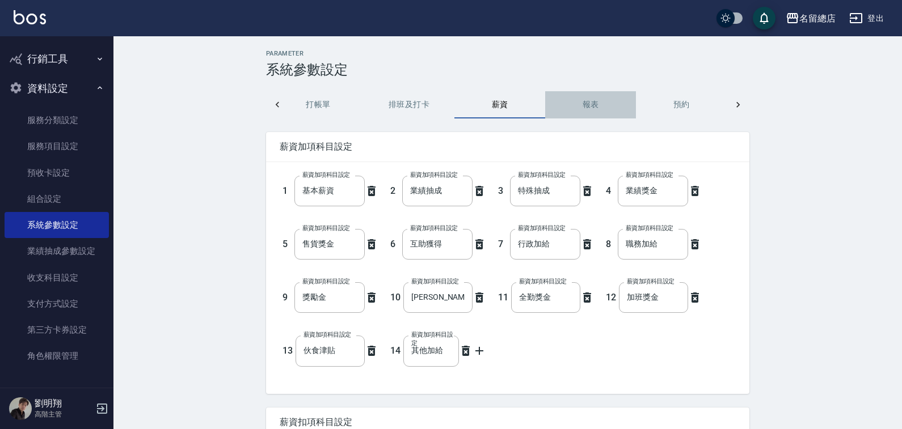
click at [596, 107] on button "報表" at bounding box center [590, 104] width 91 height 27
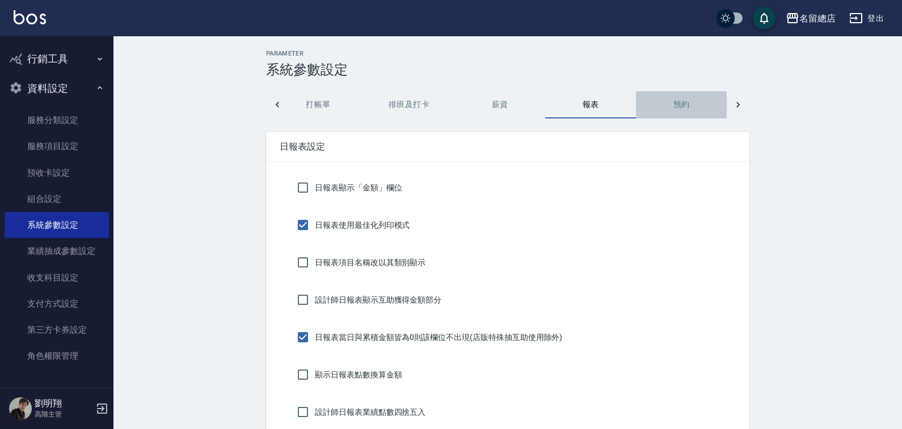
click at [639, 104] on button "預約" at bounding box center [681, 104] width 91 height 27
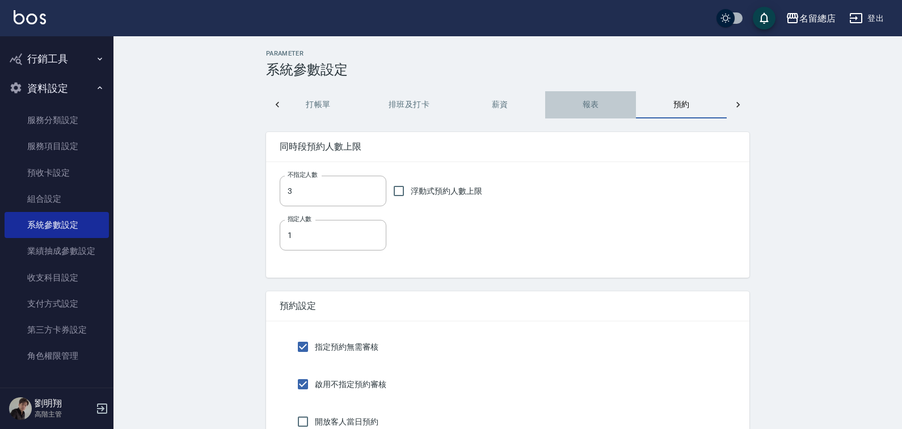
click at [588, 102] on button "報表" at bounding box center [590, 104] width 91 height 27
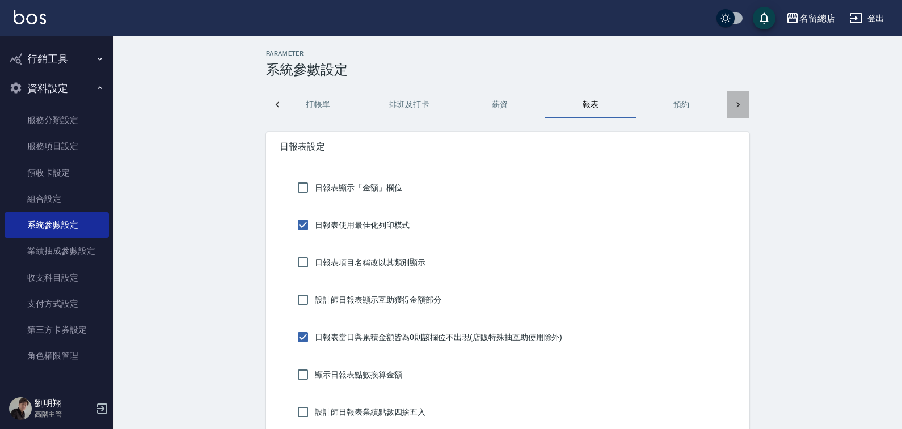
click at [732, 100] on div at bounding box center [738, 104] width 23 height 27
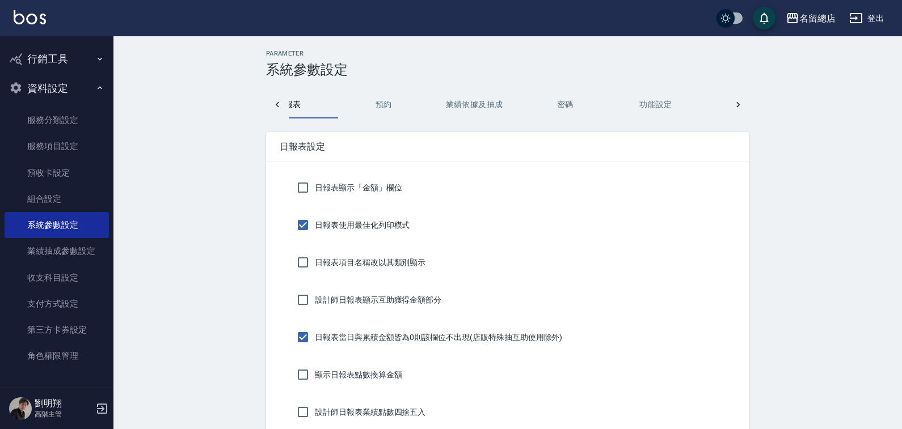
scroll to position [0, 379]
click at [331, 94] on button "預約" at bounding box center [318, 104] width 91 height 27
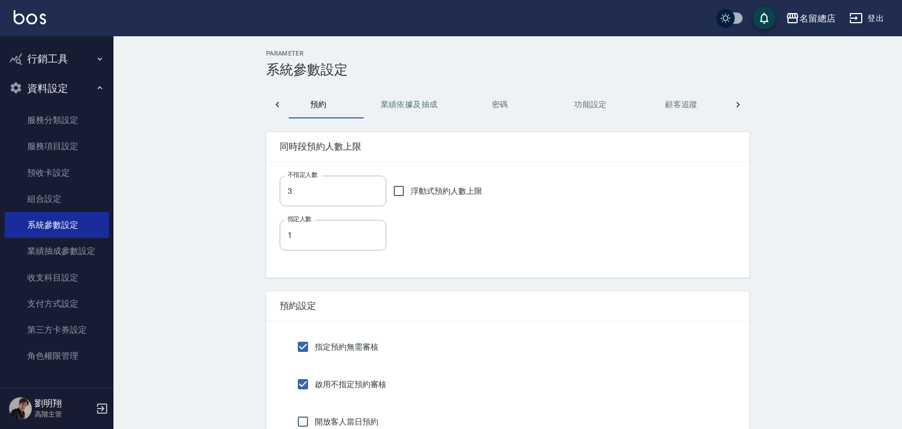
scroll to position [0, 363]
click at [391, 93] on button "業績依據及抽成" at bounding box center [425, 104] width 91 height 27
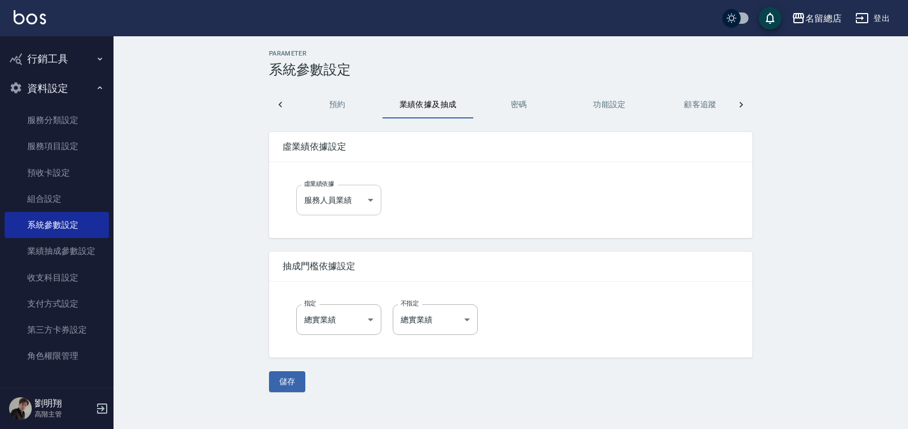
click at [363, 195] on body "名留總店 登出 櫃檯作業 打帳單 帳單列表 營業儀表板 現金收支登錄 高階收支登錄 材料自購登錄 每日結帳 排班表 現場電腦打卡 掃碼打卡 預約管理 預約管理…" at bounding box center [454, 214] width 908 height 429
click at [363, 193] on div at bounding box center [454, 214] width 908 height 429
click at [526, 102] on button "密碼" at bounding box center [518, 104] width 91 height 27
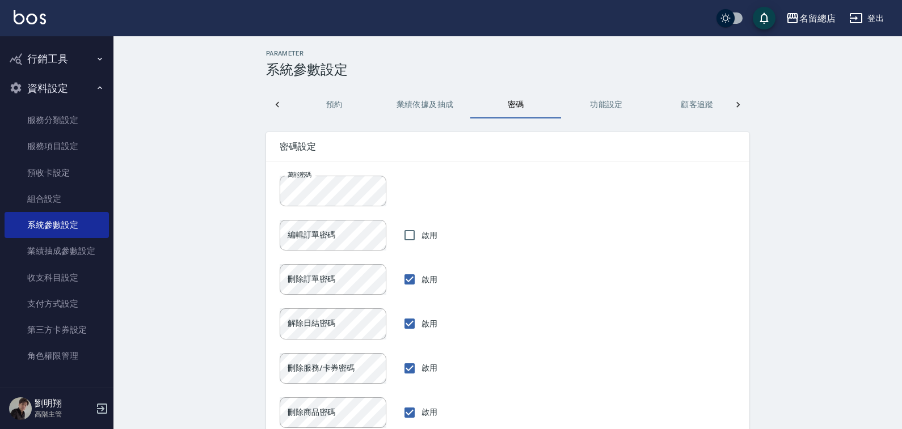
click at [590, 102] on button "功能設定" at bounding box center [606, 104] width 91 height 27
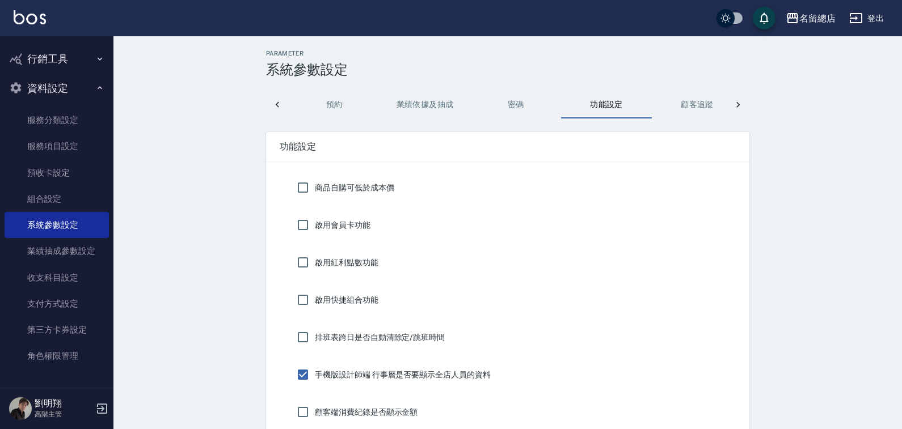
click at [686, 107] on button "顧客追蹤" at bounding box center [697, 104] width 91 height 27
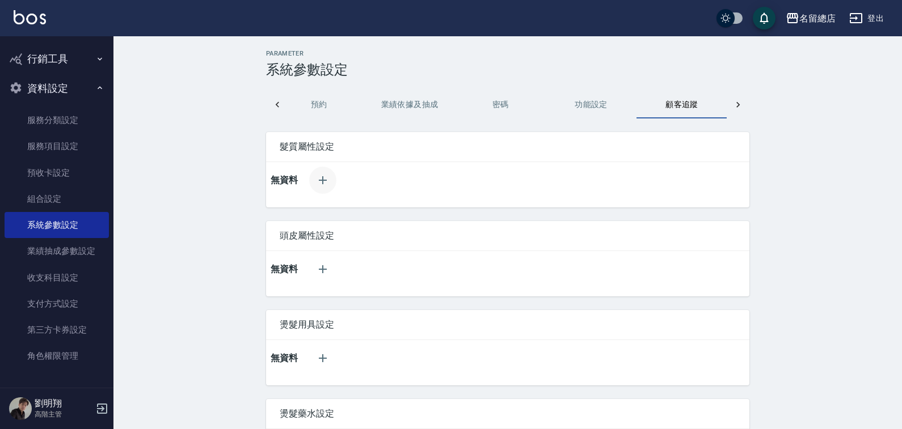
scroll to position [0, 379]
click at [82, 250] on link "業績抽成參數設定" at bounding box center [57, 251] width 104 height 26
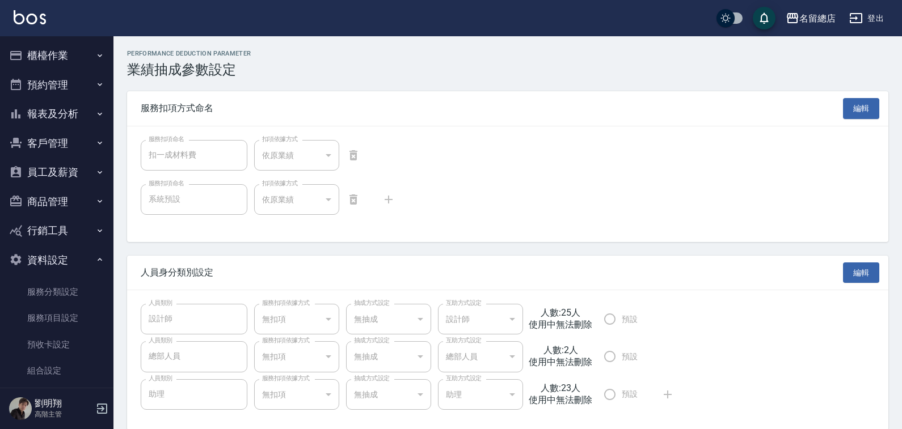
click at [58, 167] on button "員工及薪資" at bounding box center [57, 173] width 104 height 30
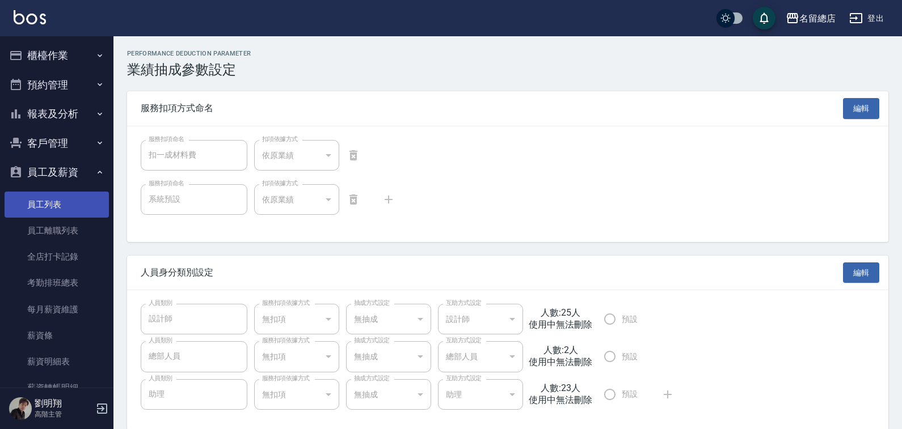
click at [60, 210] on link "員工列表" at bounding box center [57, 205] width 104 height 26
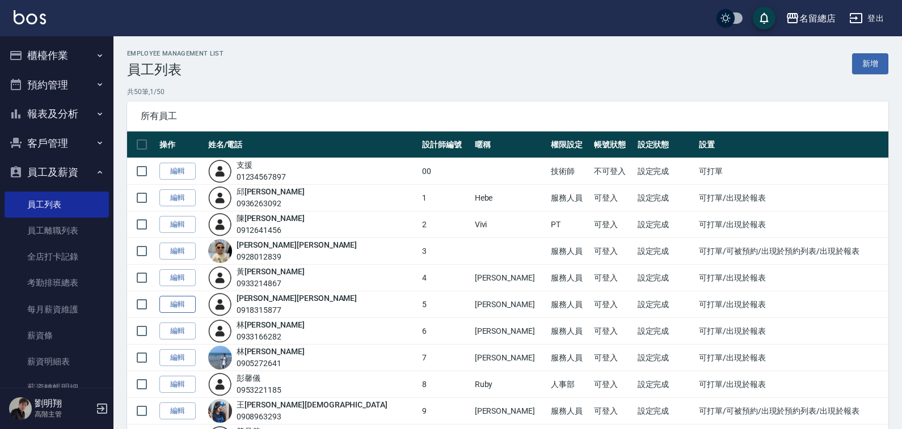
click at [186, 301] on link "編輯" at bounding box center [177, 305] width 36 height 18
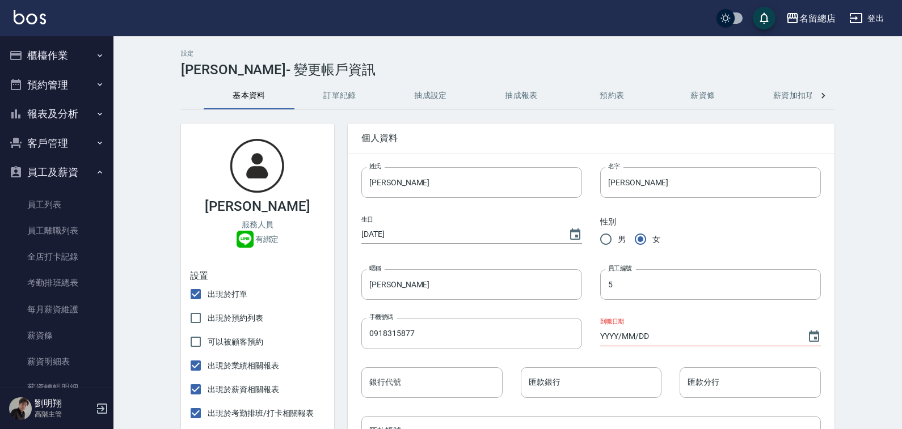
click at [431, 100] on button "抽成設定" at bounding box center [430, 95] width 91 height 27
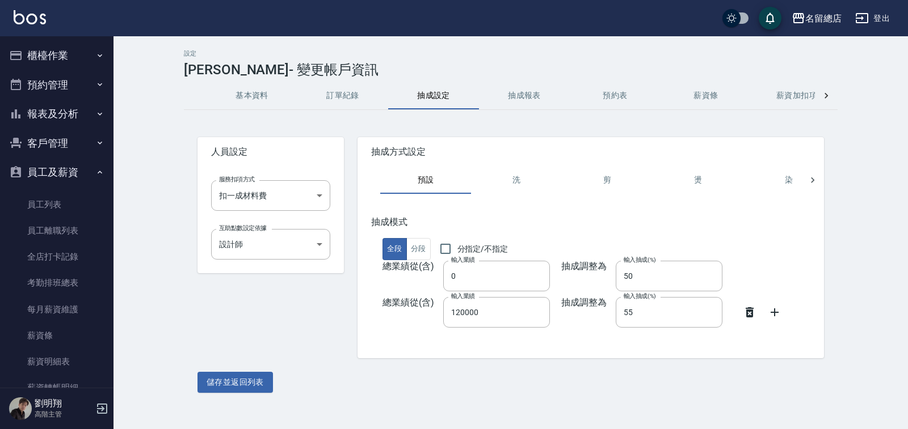
click at [538, 100] on button "抽成報表" at bounding box center [524, 95] width 91 height 27
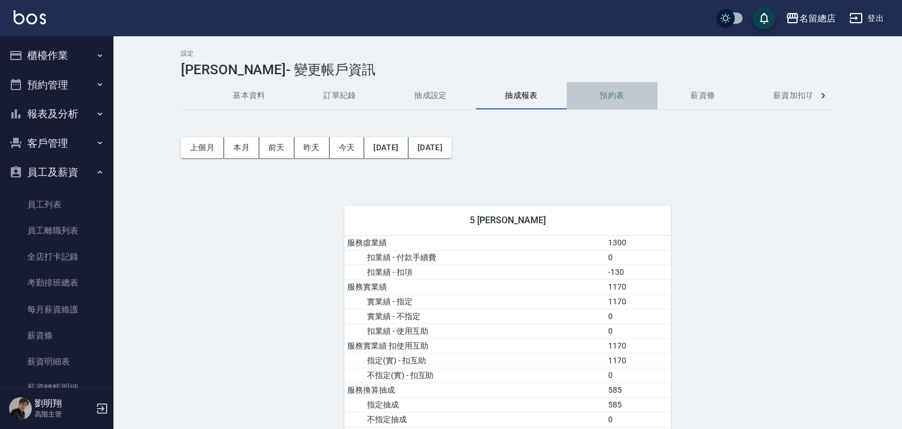
click at [609, 91] on button "預約表" at bounding box center [612, 95] width 91 height 27
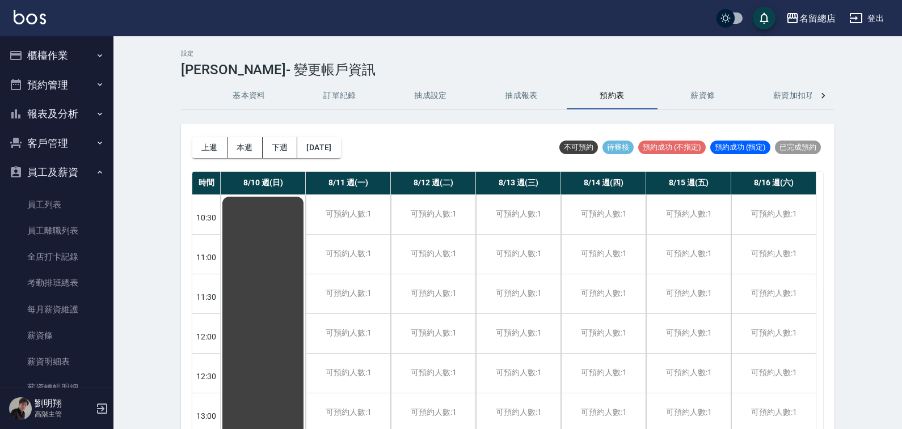
click at [717, 101] on button "薪資條" at bounding box center [703, 95] width 91 height 27
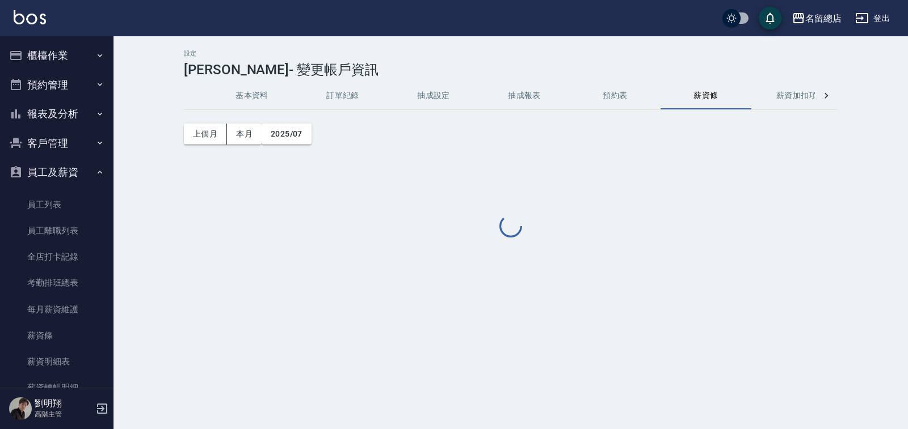
click at [763, 98] on button "薪資加扣項" at bounding box center [796, 95] width 91 height 27
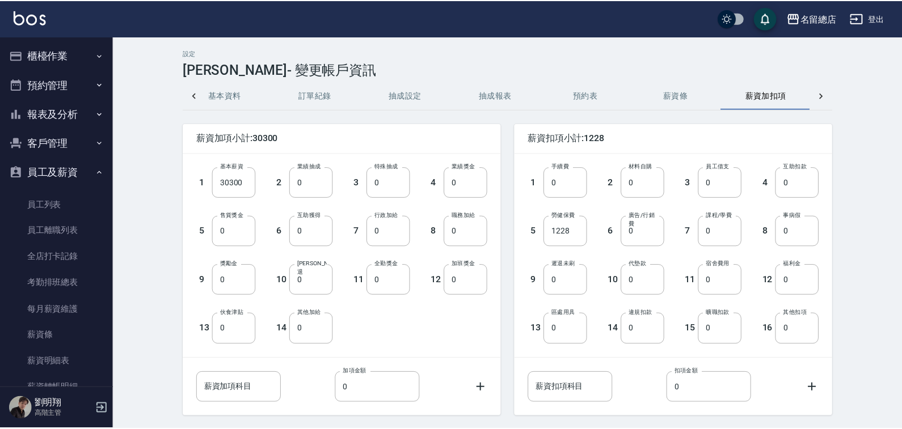
scroll to position [0, 27]
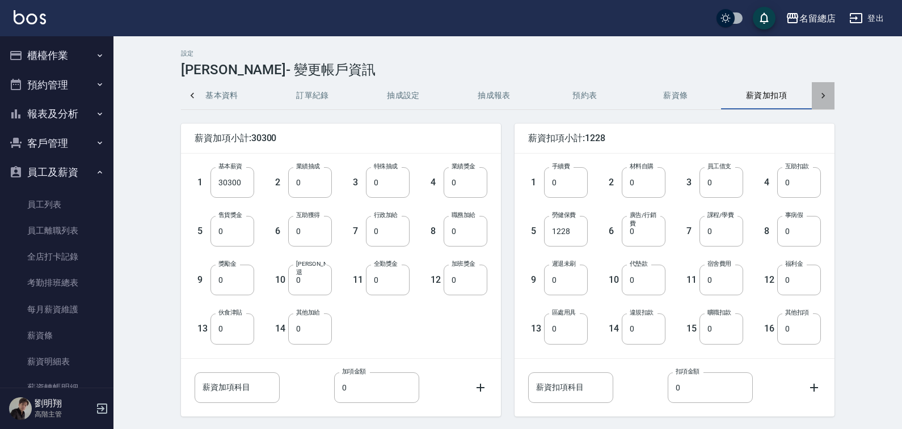
click at [823, 96] on icon at bounding box center [823, 95] width 11 height 11
click at [70, 206] on link "員工列表" at bounding box center [57, 205] width 104 height 26
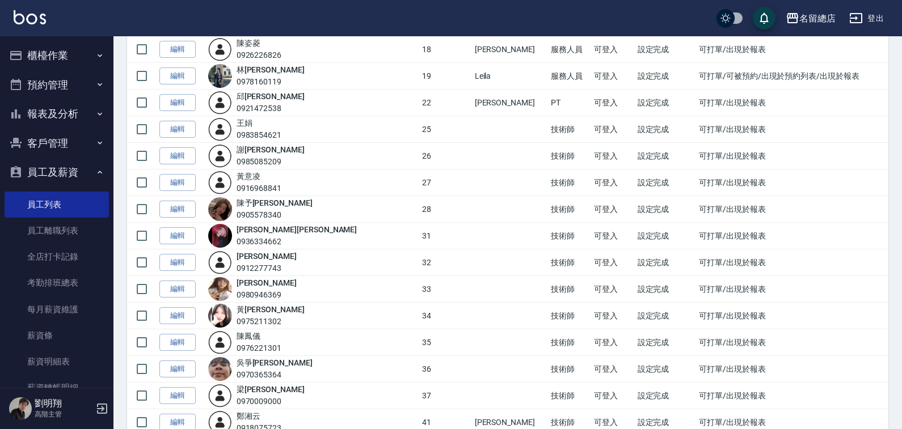
scroll to position [624, 0]
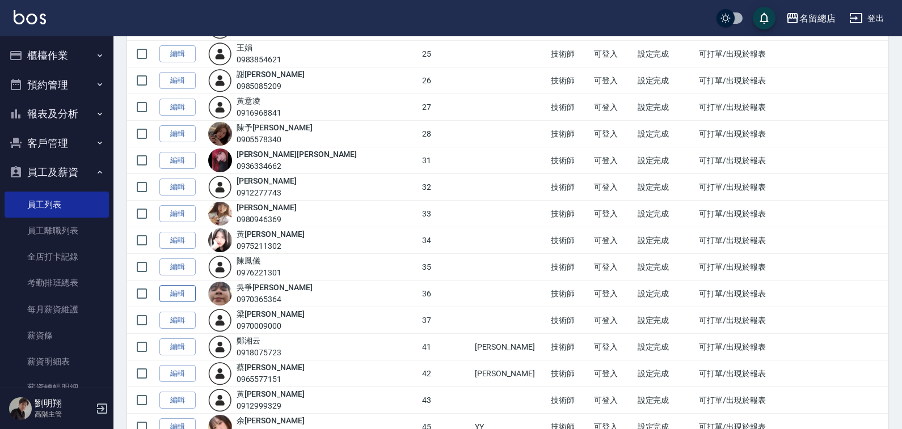
click at [169, 296] on link "編輯" at bounding box center [177, 294] width 36 height 18
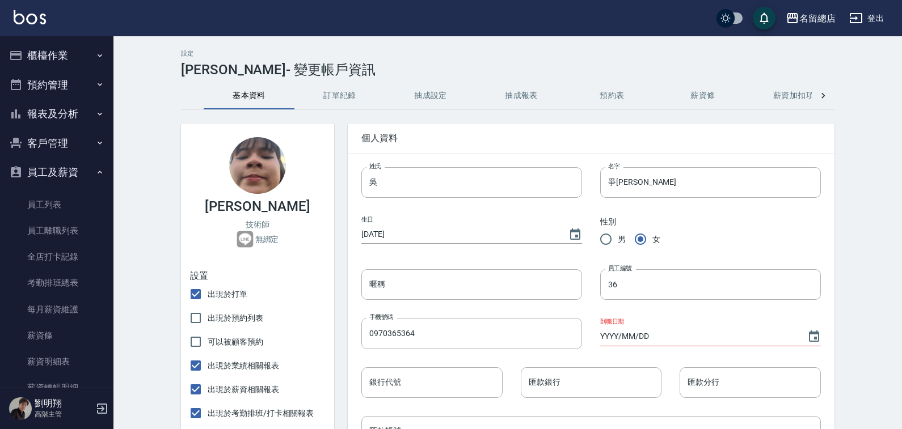
click at [778, 99] on button "薪資加扣項" at bounding box center [793, 95] width 91 height 27
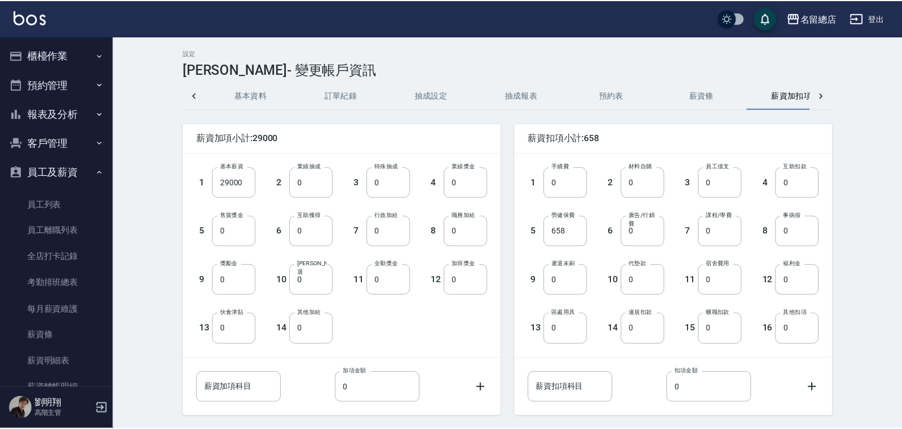
scroll to position [0, 27]
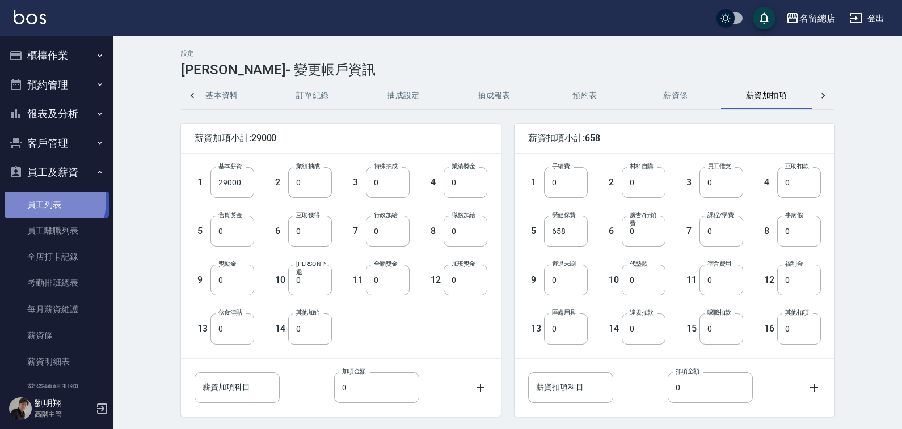
click at [34, 201] on link "員工列表" at bounding box center [57, 205] width 104 height 26
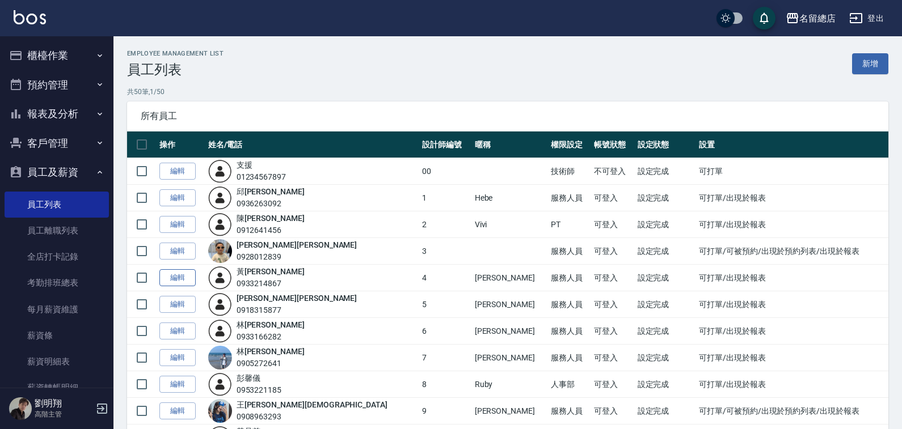
click at [180, 271] on link "編輯" at bounding box center [177, 278] width 36 height 18
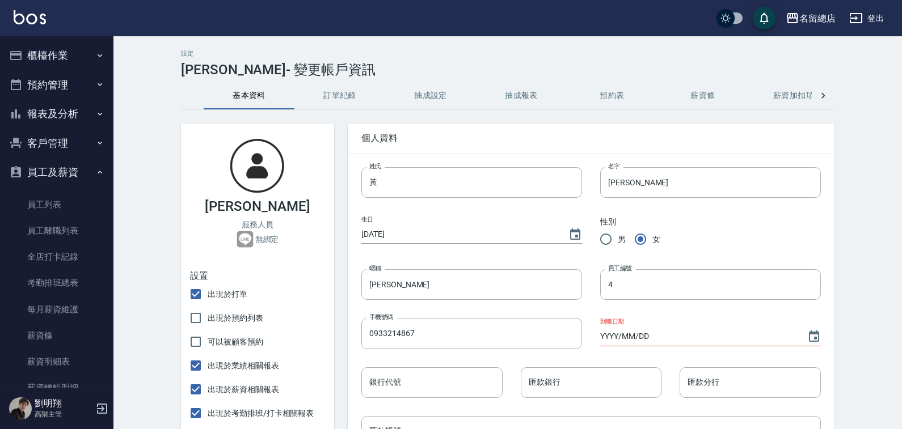
click at [777, 96] on button "薪資加扣項" at bounding box center [793, 95] width 91 height 27
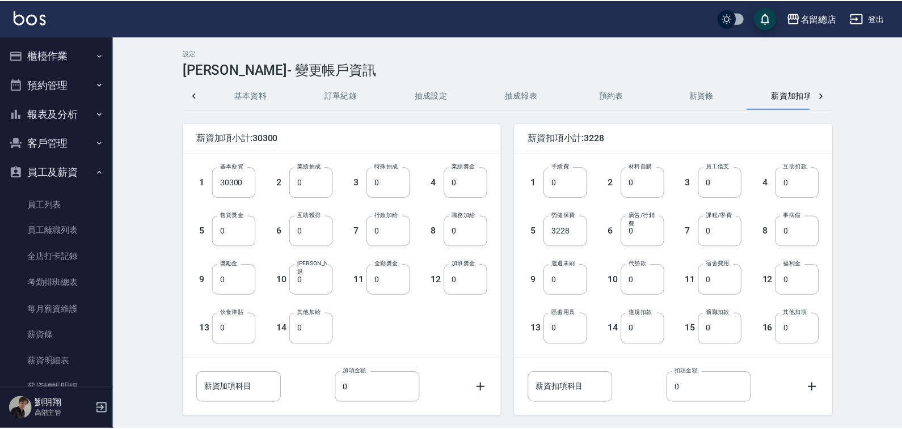
scroll to position [0, 27]
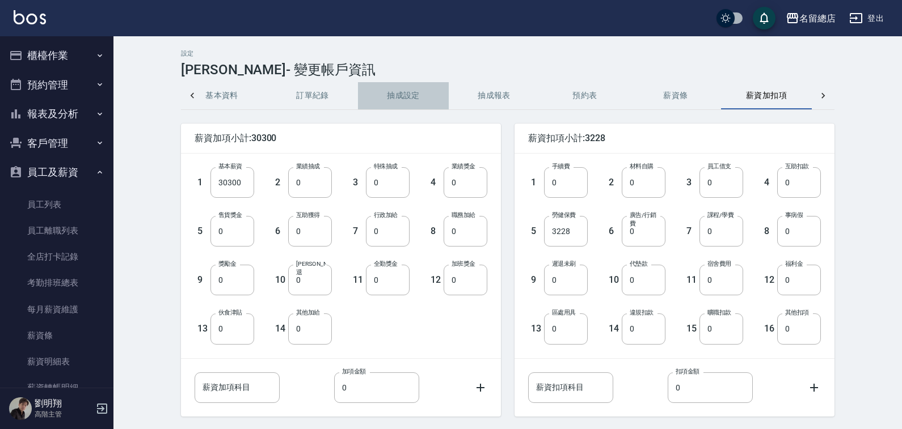
click at [413, 99] on button "抽成設定" at bounding box center [403, 95] width 91 height 27
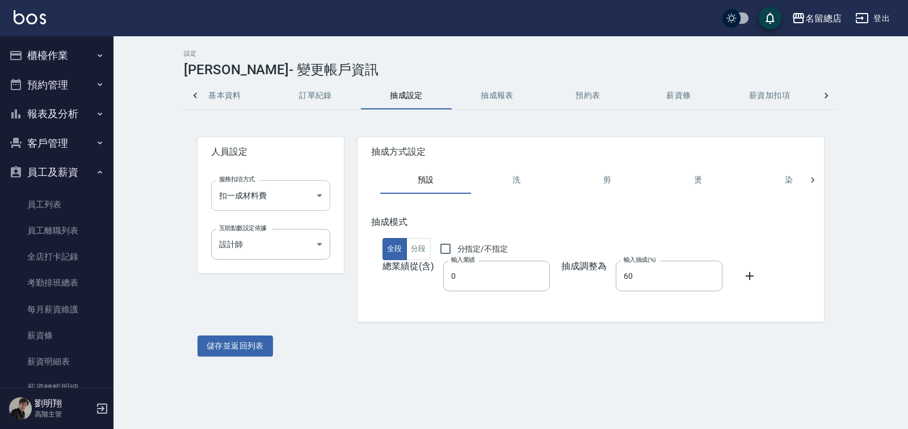
click at [302, 187] on body "名留總店 登出 櫃檯作業 打帳單 帳單列表 營業儀表板 現金收支登錄 高階收支登錄 材料自購登錄 每日結帳 排班表 現場電腦打卡 掃碼打卡 預約管理 預約管理…" at bounding box center [454, 214] width 908 height 429
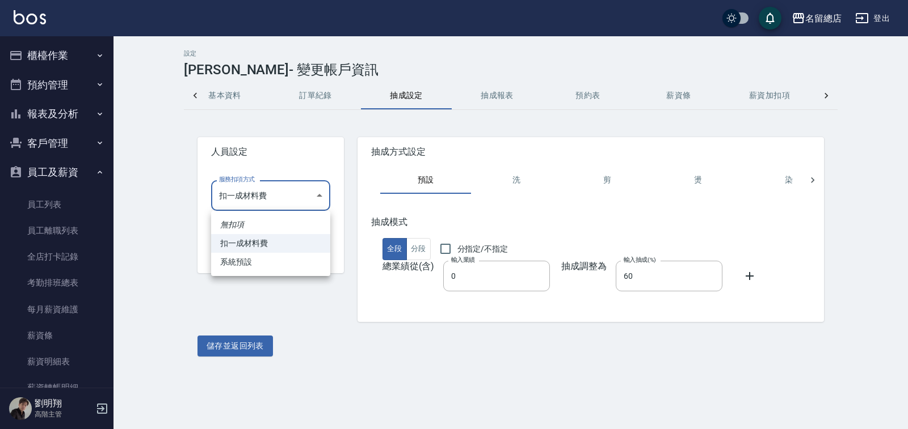
click at [302, 187] on div at bounding box center [454, 214] width 908 height 429
click at [488, 96] on button "抽成報表" at bounding box center [497, 95] width 91 height 27
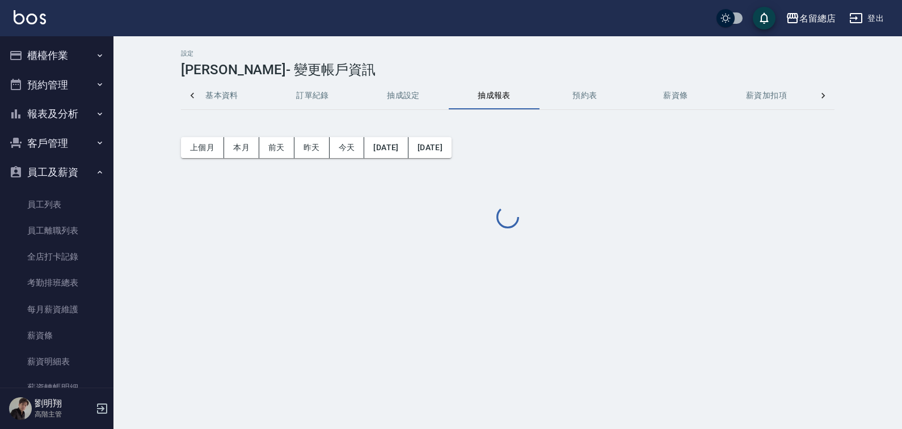
click at [595, 98] on button "預約表" at bounding box center [585, 95] width 91 height 27
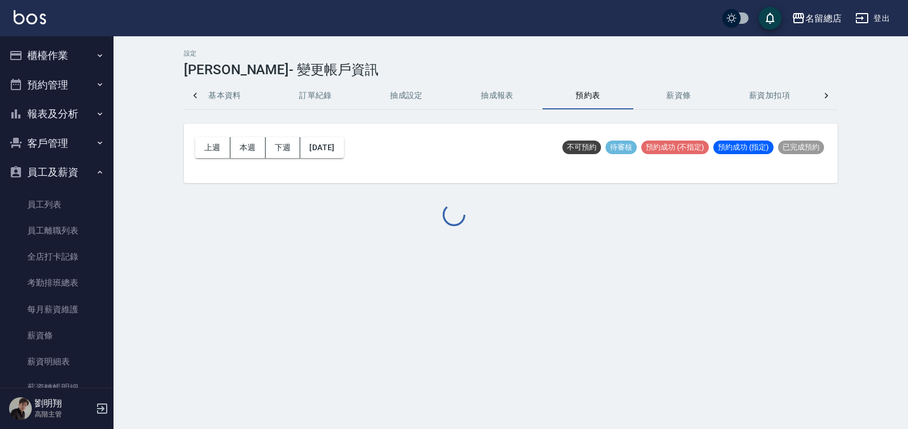
click at [310, 93] on div at bounding box center [454, 214] width 908 height 429
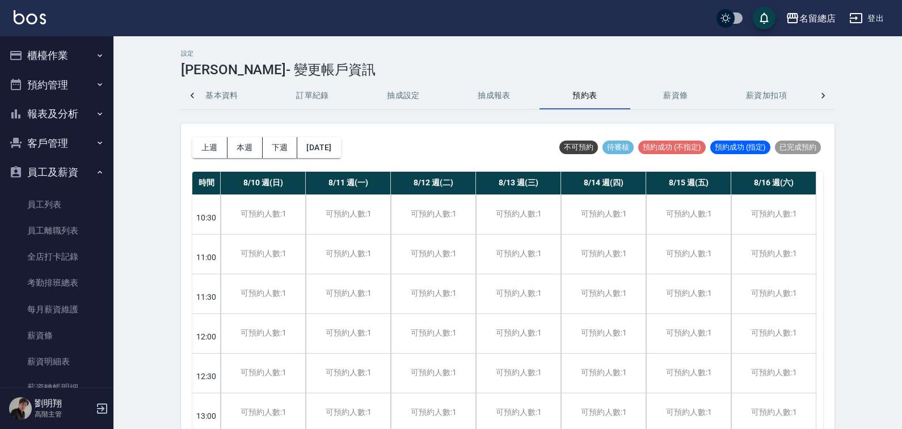
click at [310, 93] on button "訂單紀錄" at bounding box center [312, 95] width 91 height 27
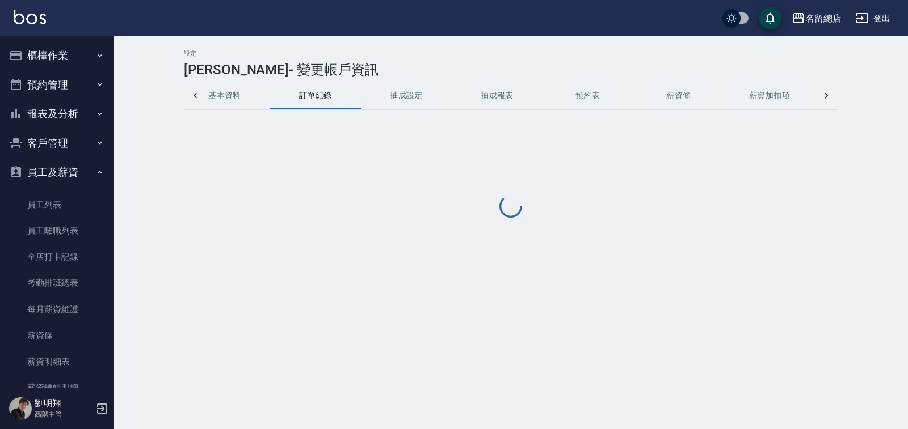
click at [221, 101] on button "基本資料" at bounding box center [224, 95] width 91 height 27
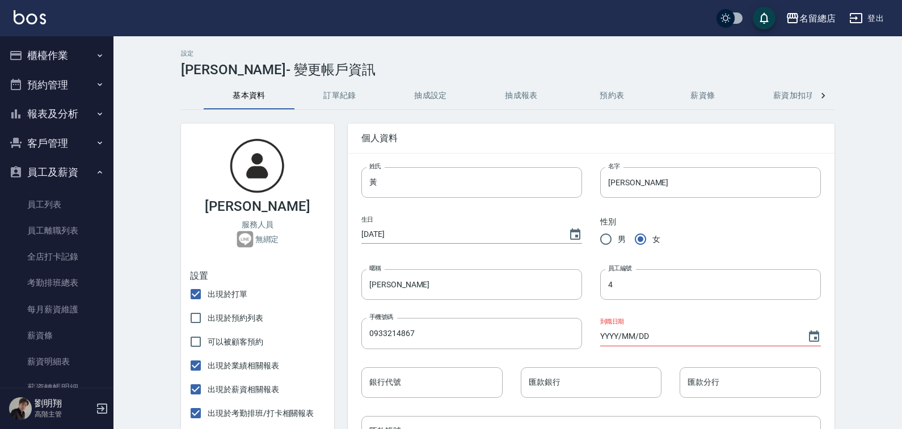
click at [824, 98] on icon at bounding box center [823, 95] width 11 height 11
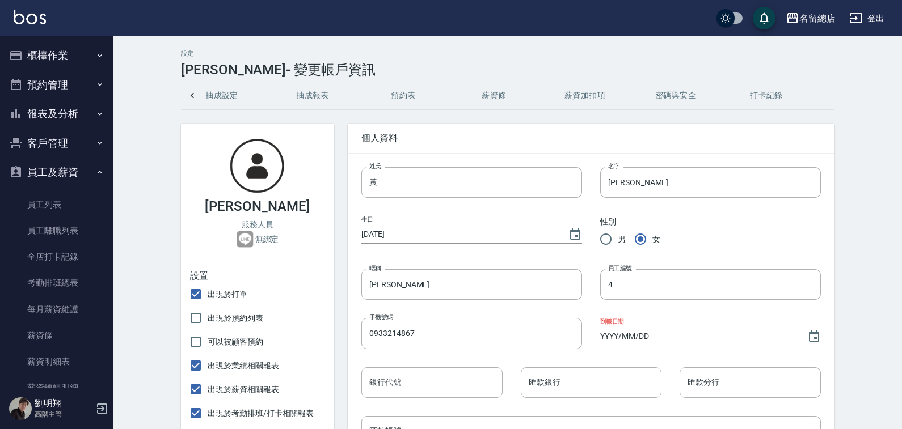
click at [820, 97] on div "基本資料 訂單紀錄 抽成設定 抽成報表 預約表 薪資條 薪資加扣項 密碼與安全 打卡紀錄" at bounding box center [508, 95] width 654 height 27
click at [685, 97] on button "密碼與安全" at bounding box center [675, 95] width 91 height 27
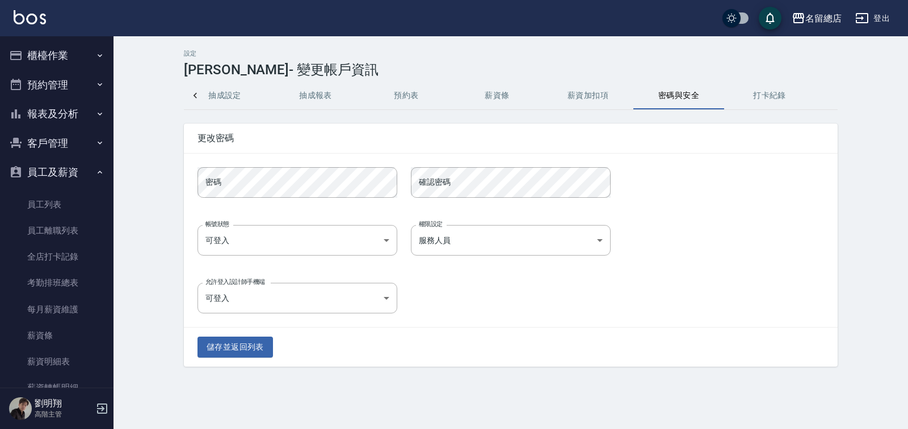
click at [597, 98] on button "薪資加扣項" at bounding box center [587, 95] width 91 height 27
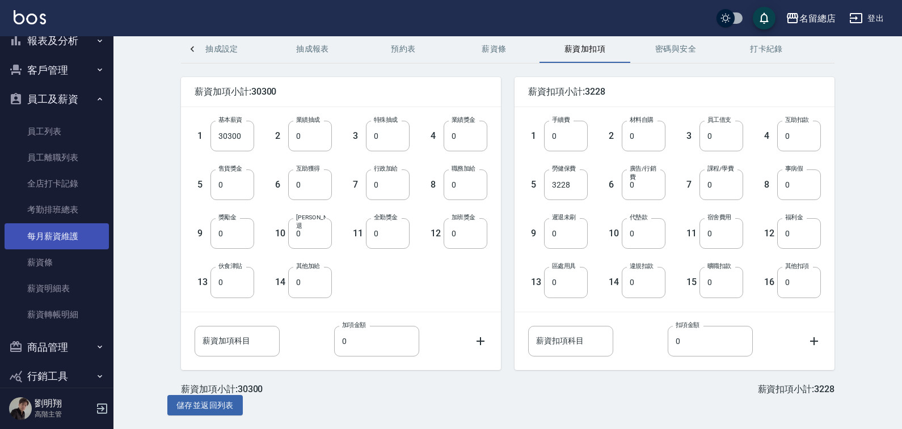
scroll to position [57, 0]
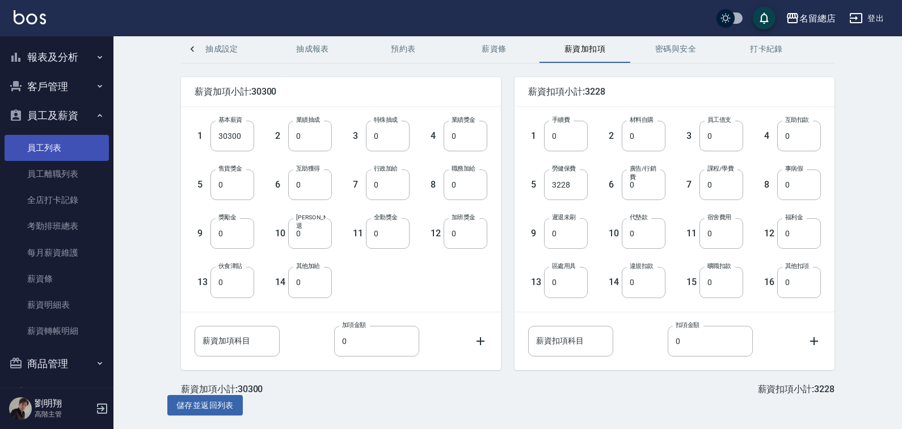
click at [72, 156] on link "員工列表" at bounding box center [57, 148] width 104 height 26
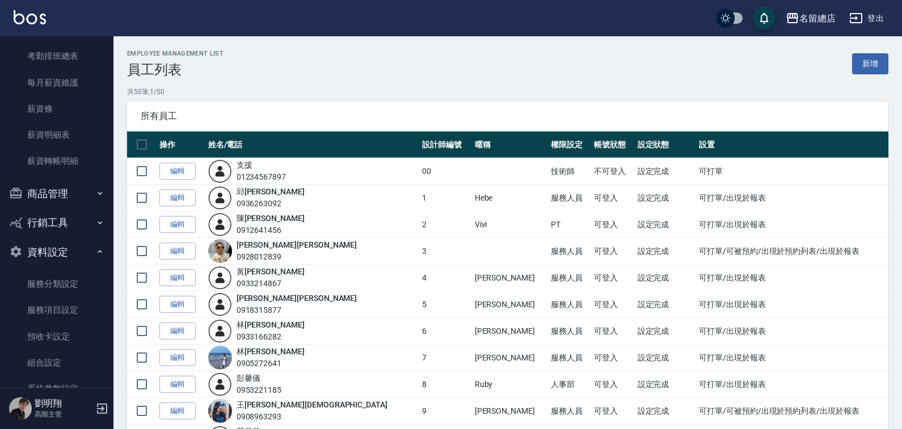
scroll to position [391, 0]
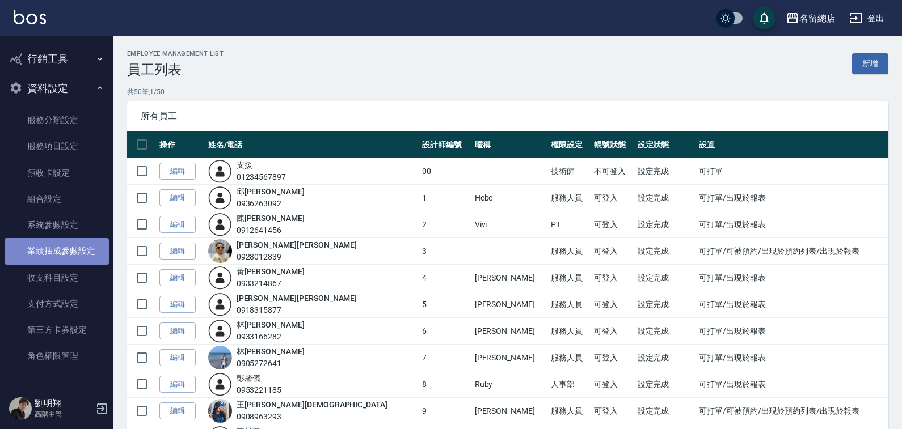
click at [85, 255] on link "業績抽成參數設定" at bounding box center [57, 251] width 104 height 26
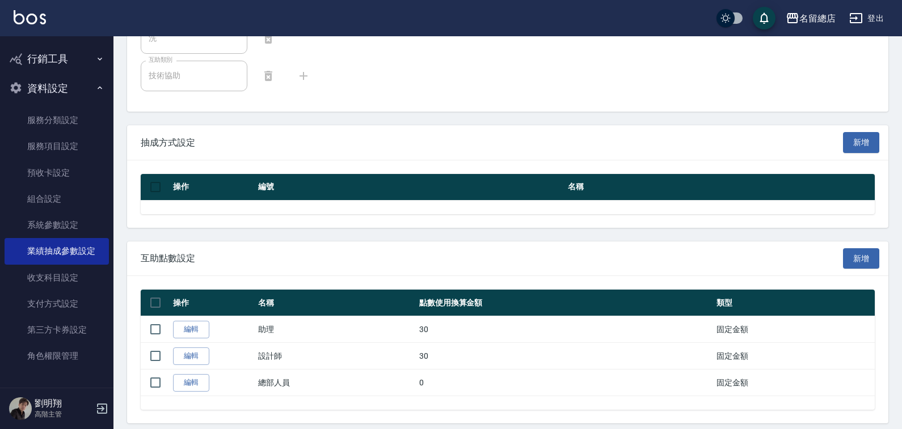
scroll to position [477, 0]
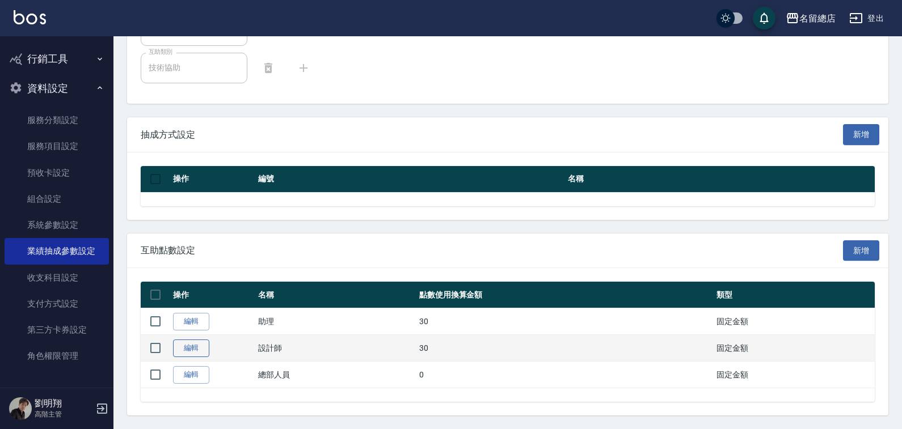
click at [184, 345] on link "編輯" at bounding box center [191, 349] width 36 height 18
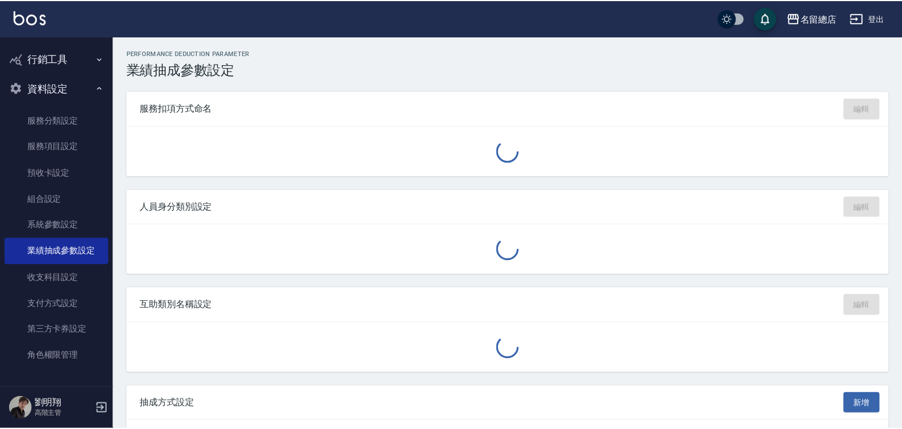
scroll to position [174, 0]
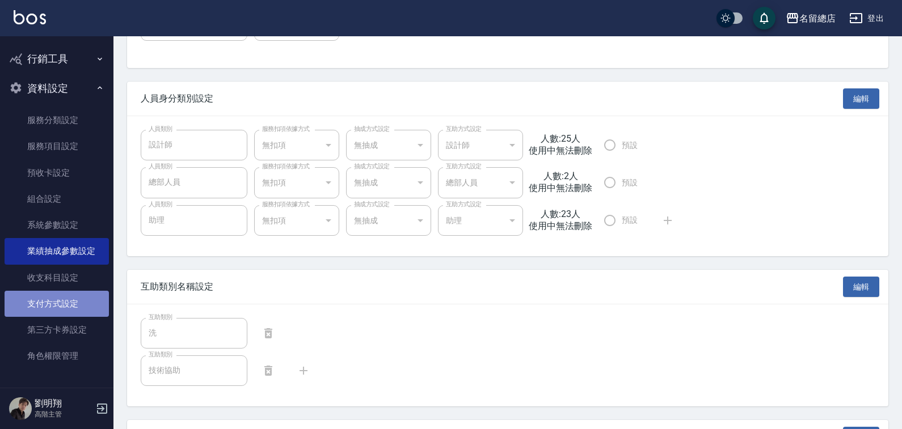
click at [61, 308] on link "支付方式設定" at bounding box center [57, 304] width 104 height 26
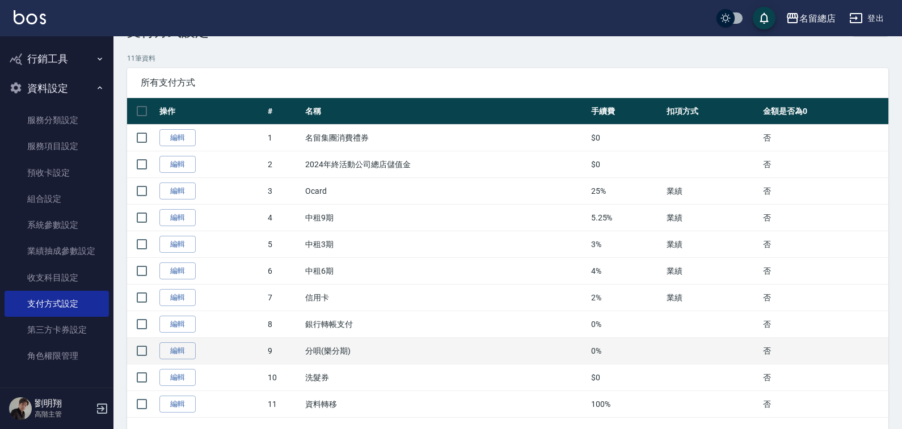
scroll to position [57, 0]
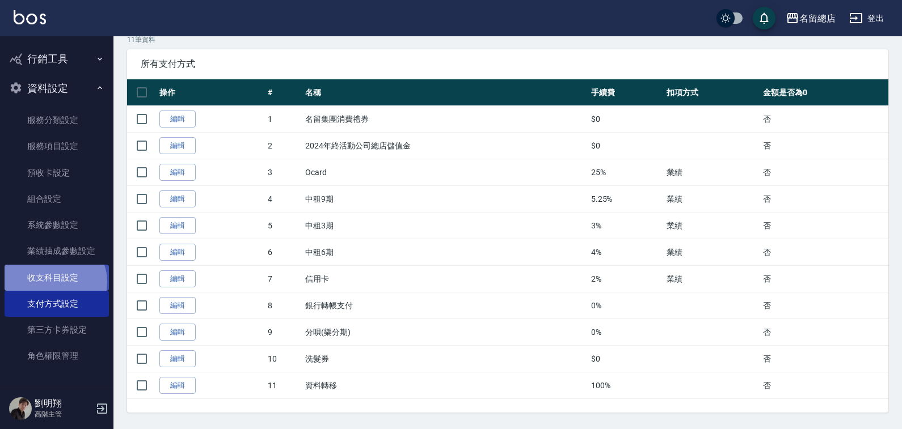
click at [53, 282] on link "收支科目設定" at bounding box center [57, 278] width 104 height 26
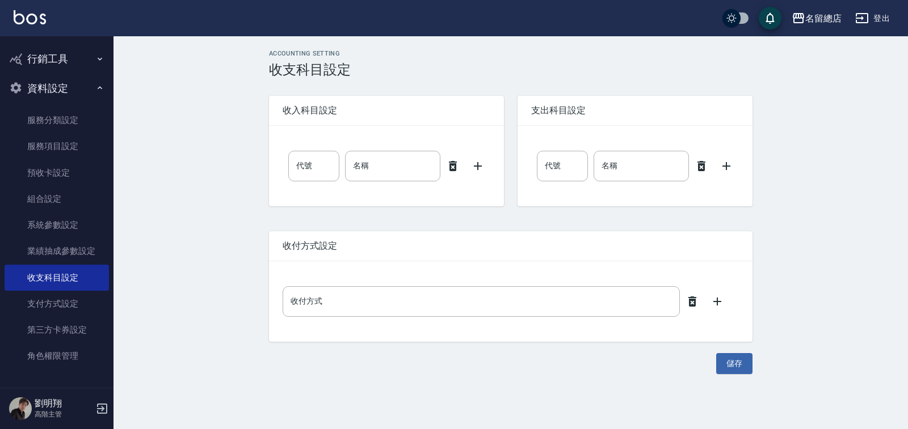
type input "0"
type input "售貨費用"
type input "0"
type input "售貨費用"
type input "轉帳"
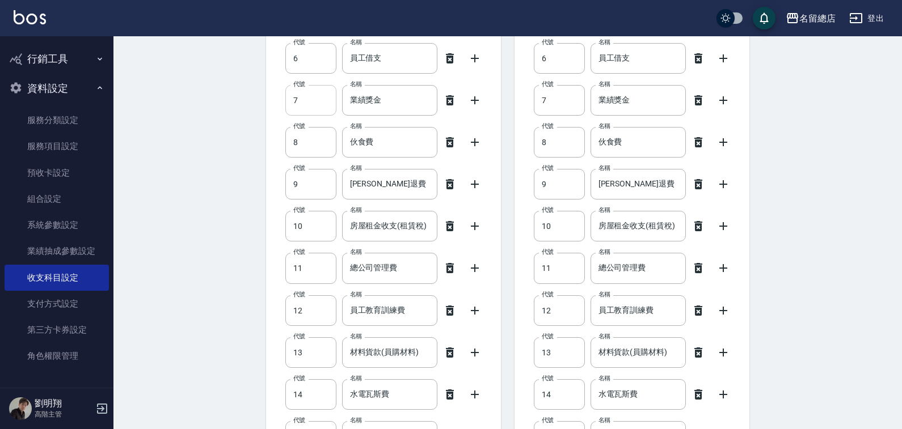
scroll to position [454, 0]
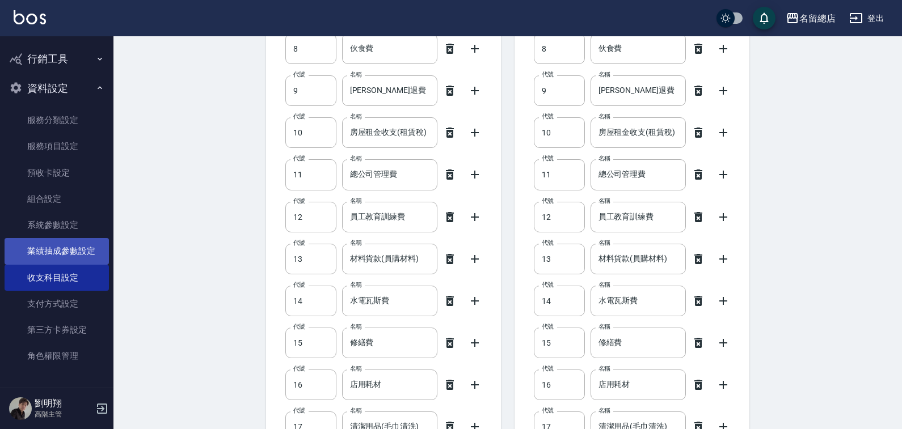
click at [83, 252] on link "業績抽成參數設定" at bounding box center [57, 251] width 104 height 26
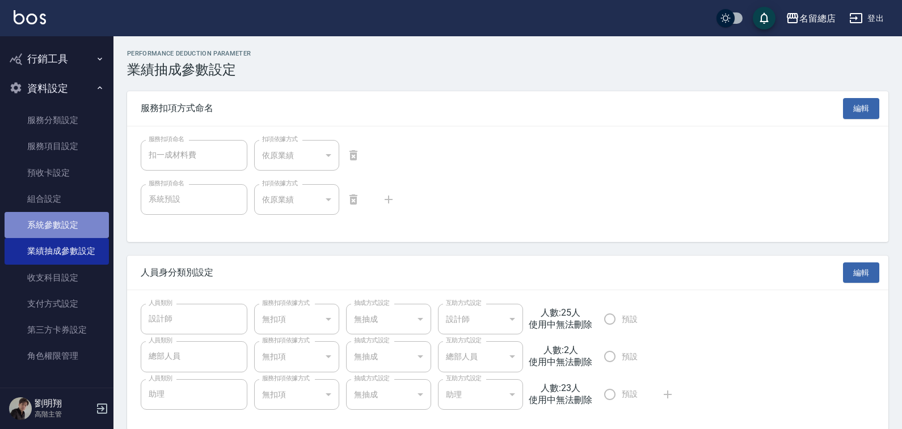
click at [58, 225] on link "系統參數設定" at bounding box center [57, 225] width 104 height 26
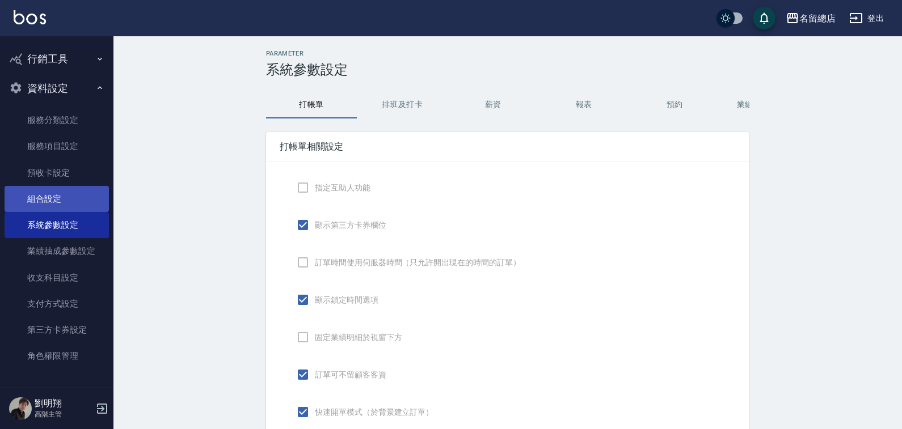
click at [61, 201] on link "組合設定" at bounding box center [57, 199] width 104 height 26
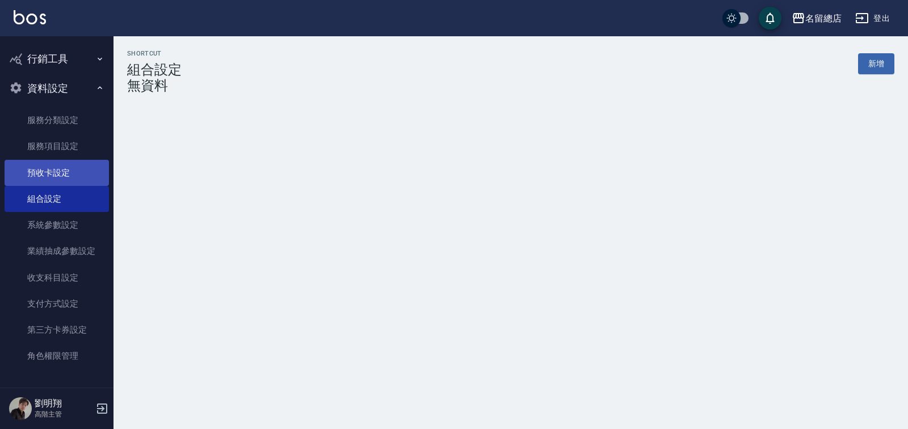
click at [95, 168] on link "預收卡設定" at bounding box center [57, 173] width 104 height 26
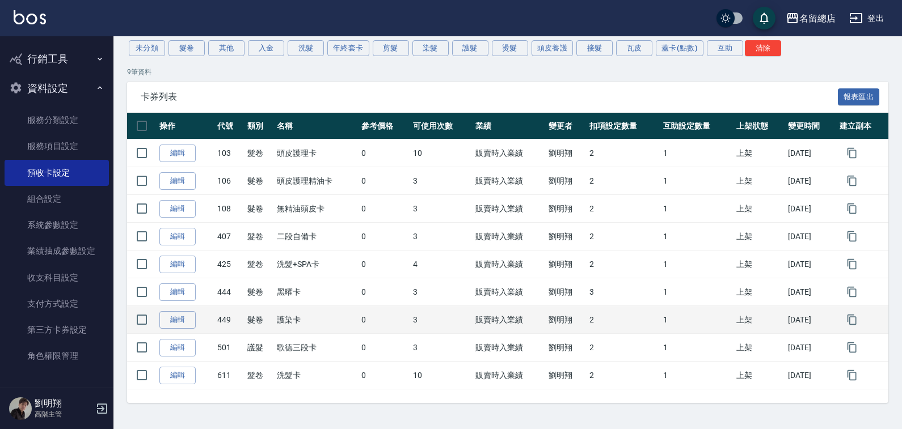
scroll to position [73, 0]
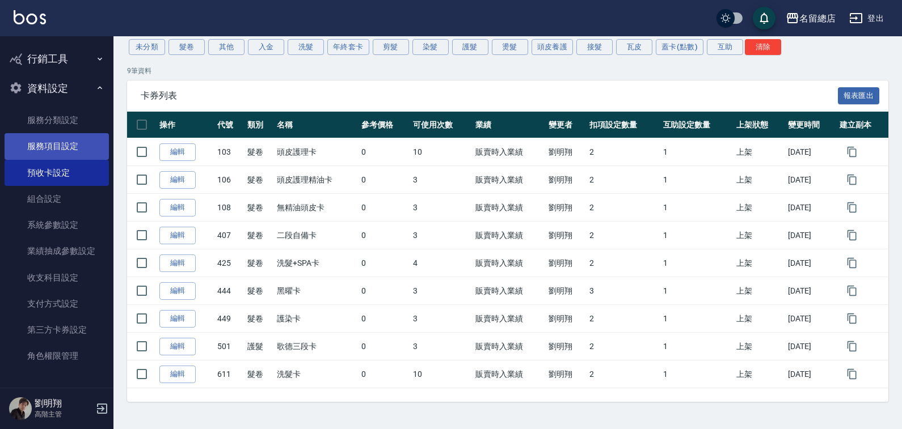
click at [60, 137] on link "服務項目設定" at bounding box center [57, 146] width 104 height 26
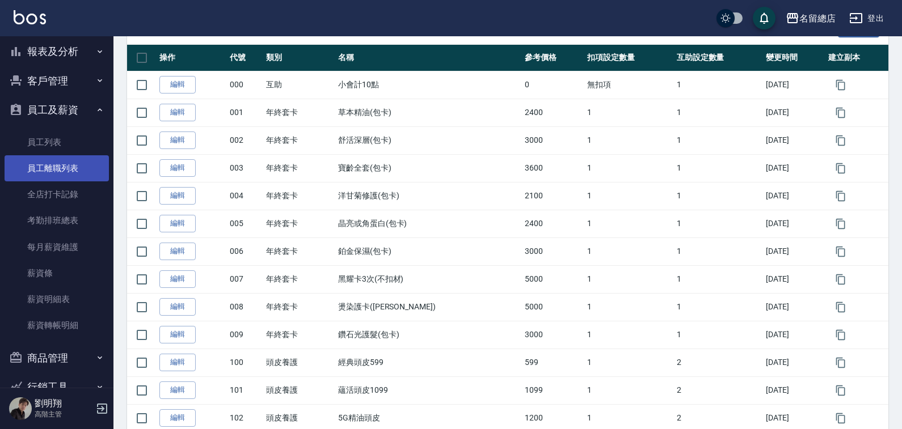
scroll to position [50, 0]
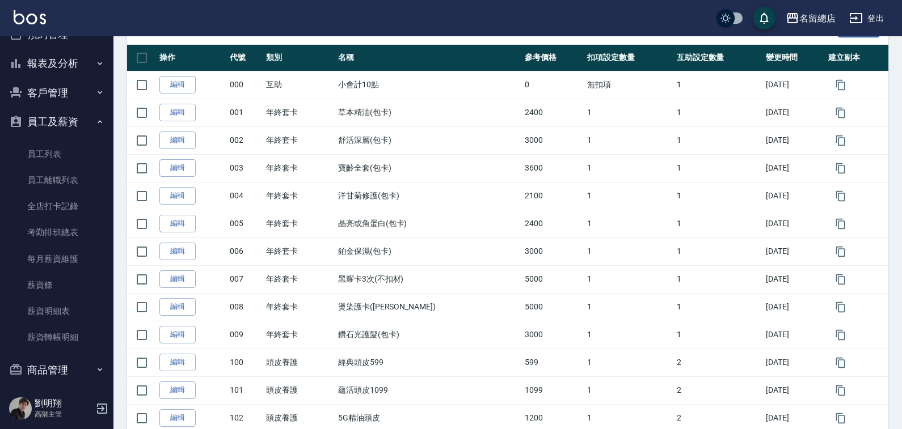
click at [66, 93] on button "客戶管理" at bounding box center [57, 93] width 104 height 30
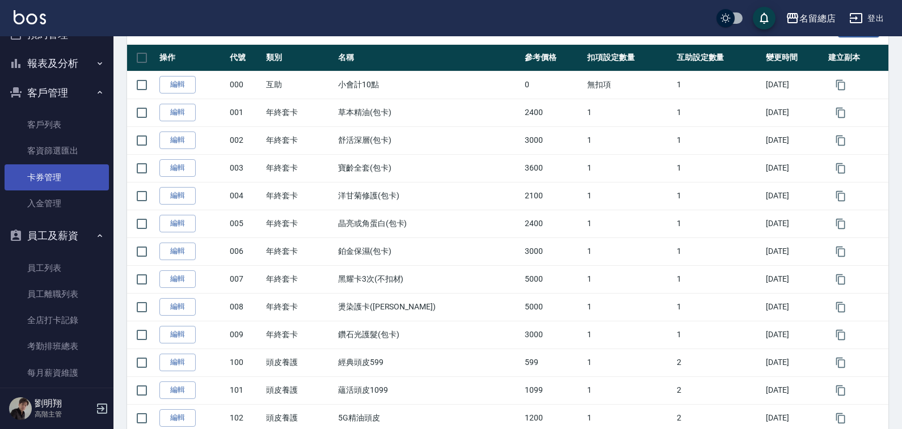
click at [62, 170] on link "卡券管理" at bounding box center [57, 178] width 104 height 26
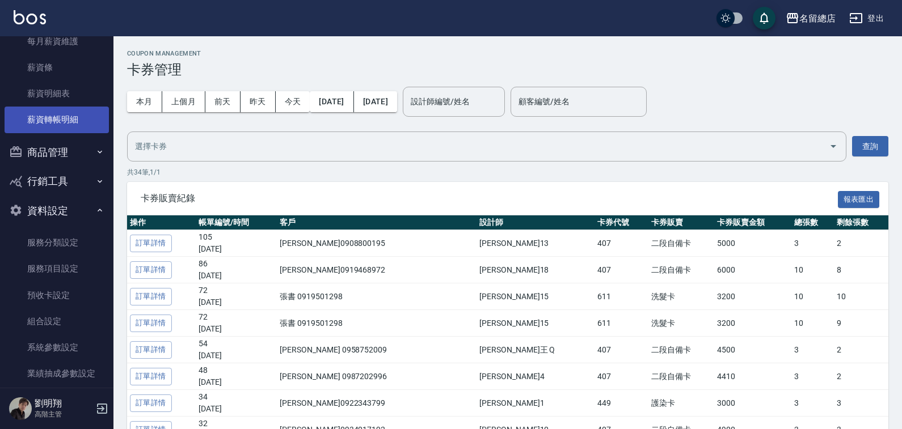
scroll to position [391, 0]
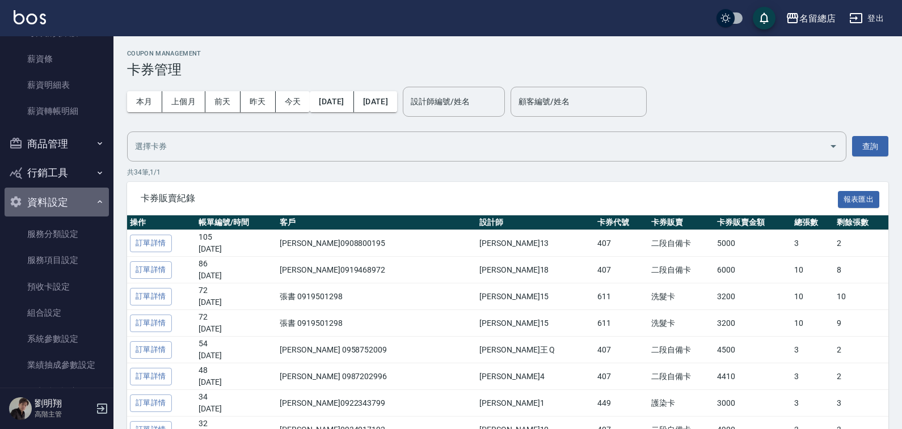
click at [58, 208] on button "資料設定" at bounding box center [57, 203] width 104 height 30
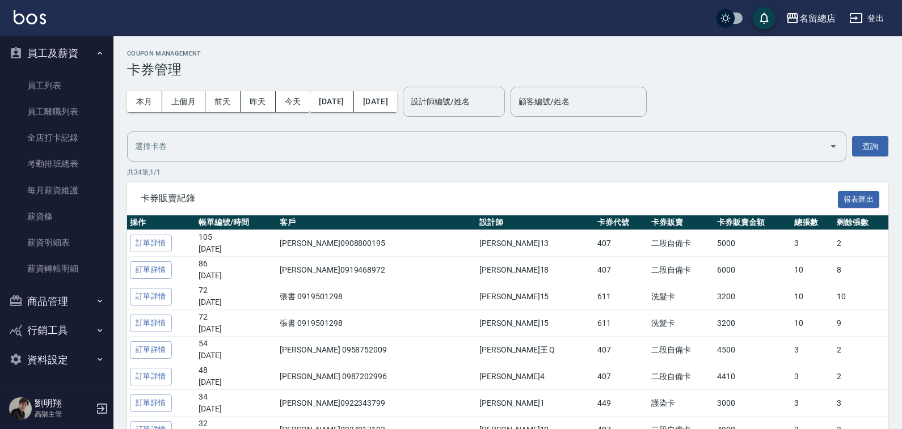
scroll to position [233, 0]
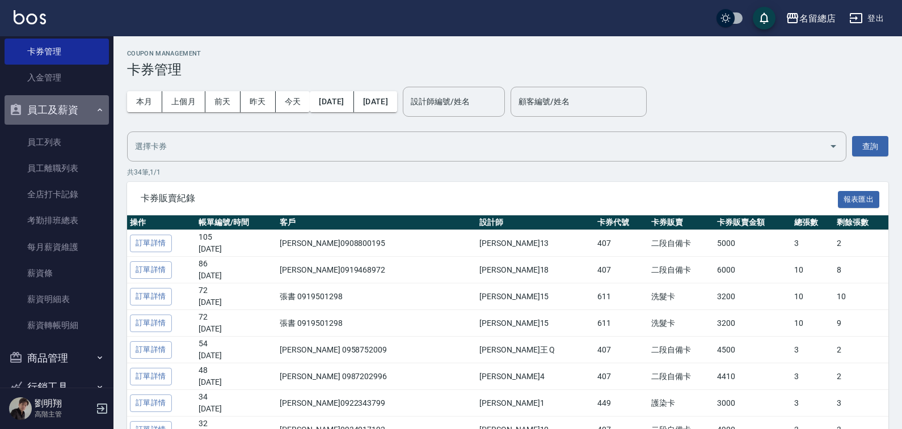
click at [83, 111] on button "員工及薪資" at bounding box center [57, 110] width 104 height 30
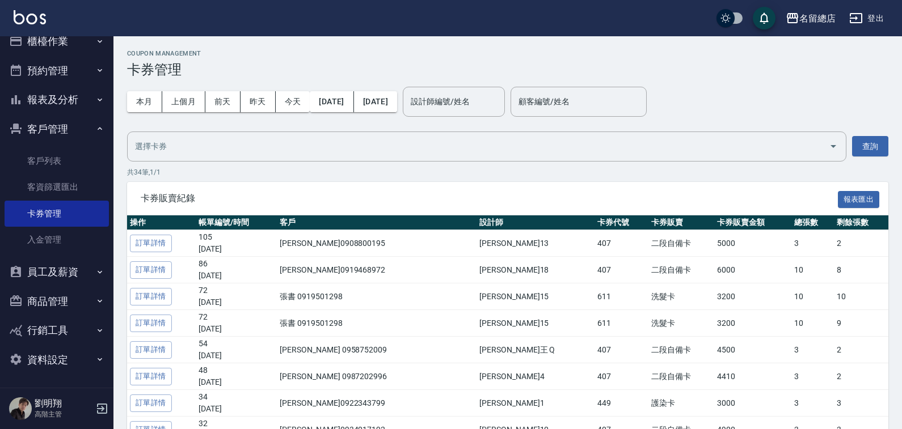
scroll to position [14, 0]
click at [77, 100] on button "報表及分析" at bounding box center [57, 100] width 104 height 30
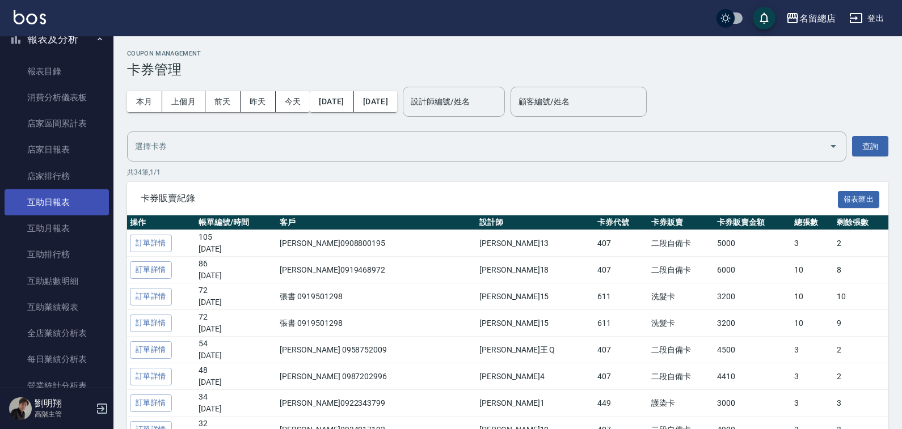
scroll to position [184, 0]
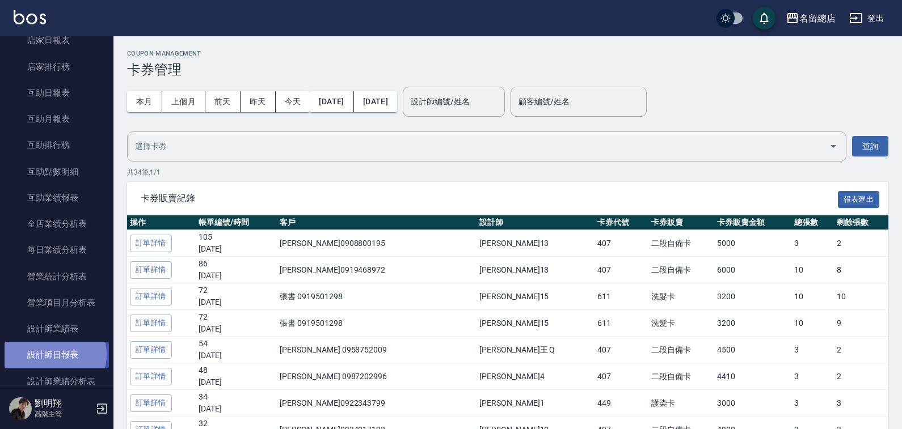
click at [54, 355] on link "設計師日報表" at bounding box center [57, 355] width 104 height 26
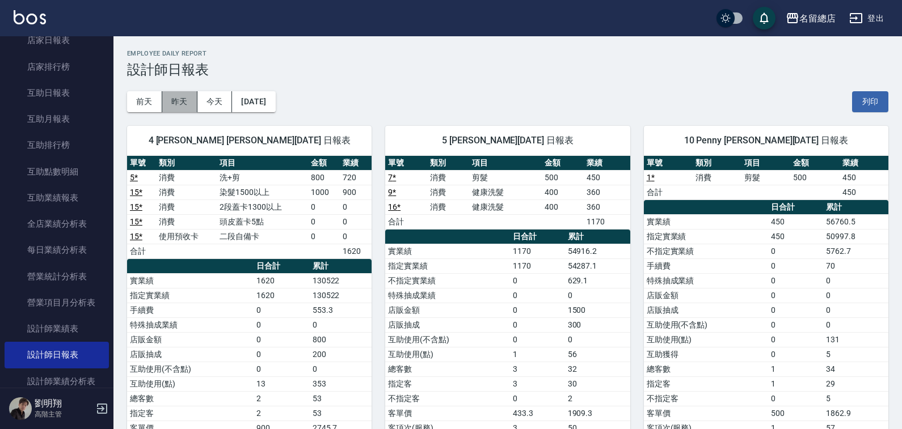
click at [170, 108] on button "昨天" at bounding box center [179, 101] width 35 height 21
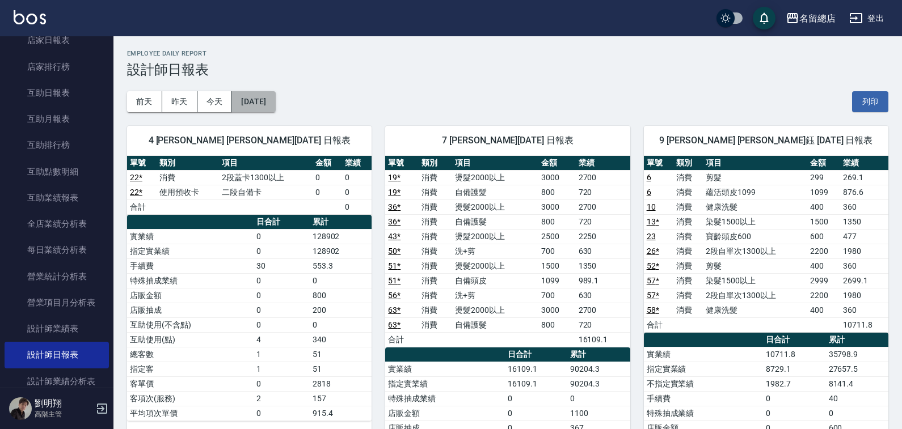
click at [245, 104] on button "[DATE]" at bounding box center [253, 101] width 43 height 21
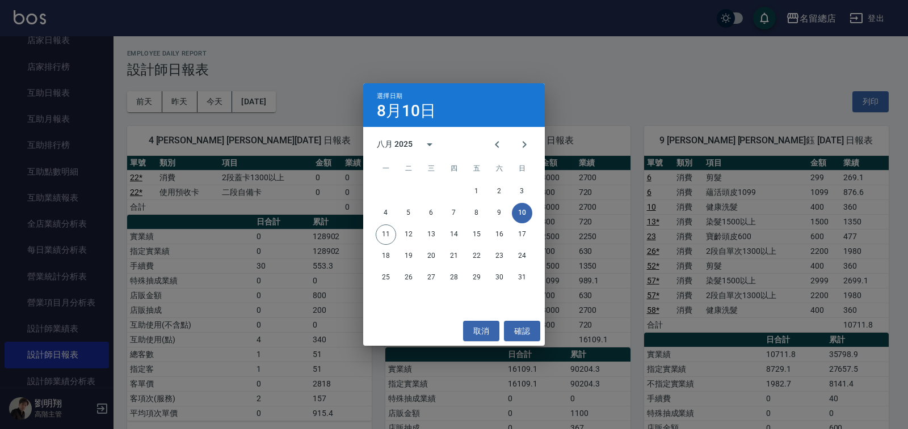
click at [143, 104] on div "選擇日期 [DATE] 八月 2025 一 二 三 四 五 六 日 1 2 3 4 5 6 7 8 9 10 11 12 13 14 15 16 17 18 …" at bounding box center [454, 214] width 908 height 429
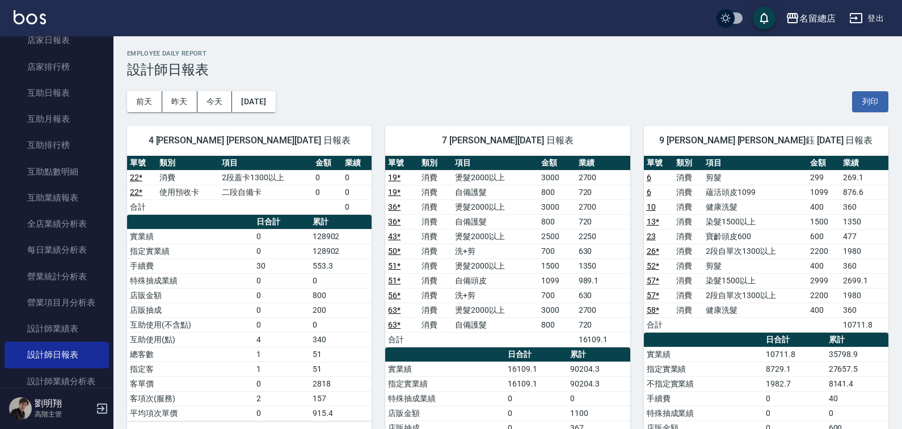
click at [143, 104] on button "前天" at bounding box center [144, 101] width 35 height 21
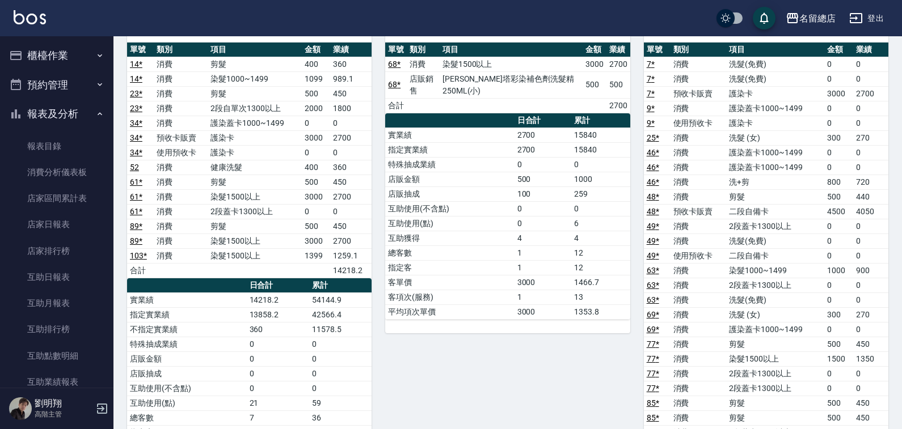
click at [47, 123] on button "報表及分析" at bounding box center [57, 114] width 104 height 30
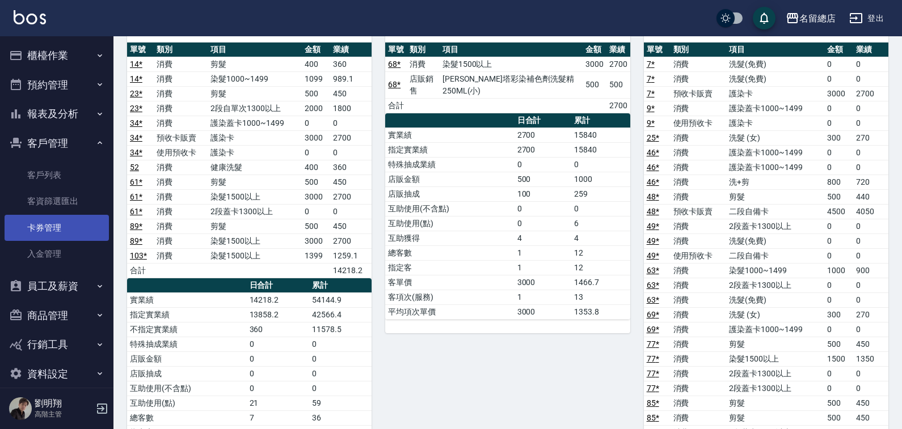
click at [58, 224] on link "卡券管理" at bounding box center [57, 228] width 104 height 26
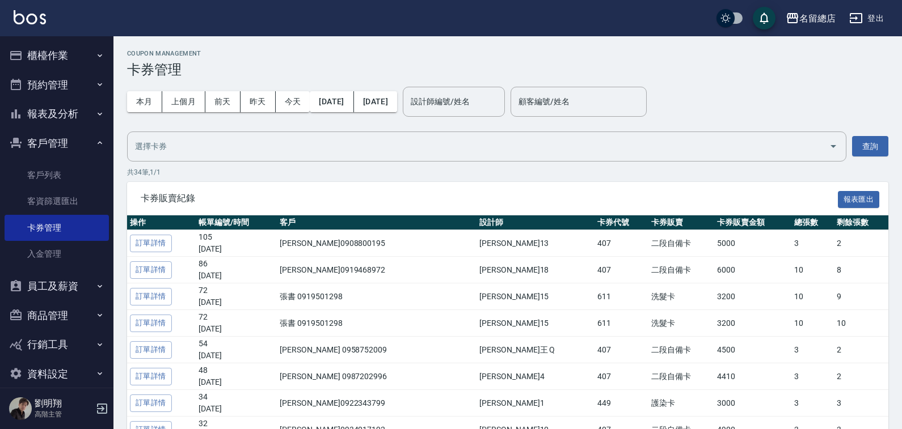
click at [150, 102] on button "本月" at bounding box center [144, 101] width 35 height 21
click at [395, 158] on div "​" at bounding box center [486, 147] width 719 height 30
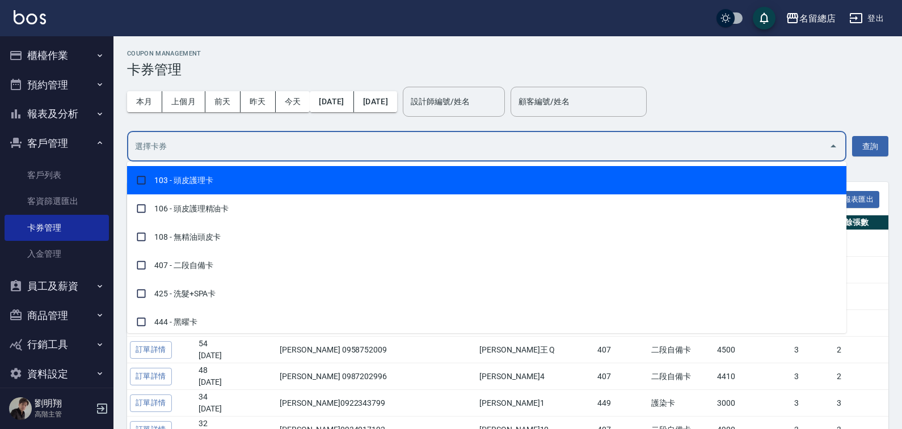
click at [395, 158] on div "​" at bounding box center [486, 147] width 719 height 30
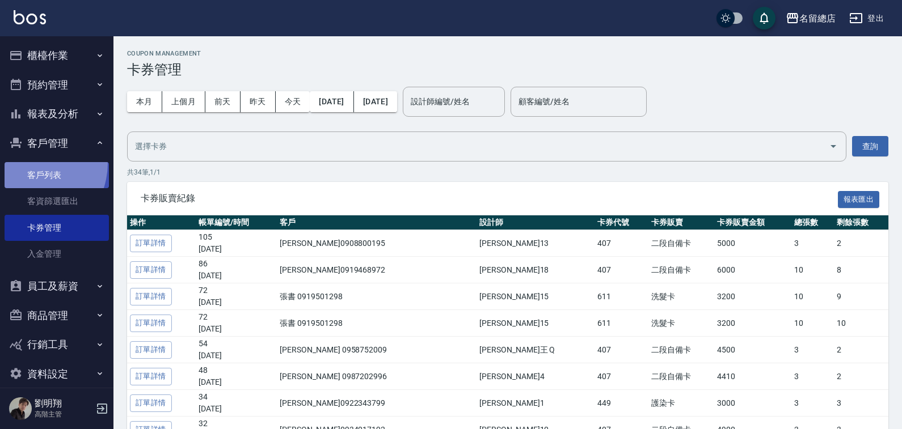
click at [24, 163] on link "客戶列表" at bounding box center [57, 175] width 104 height 26
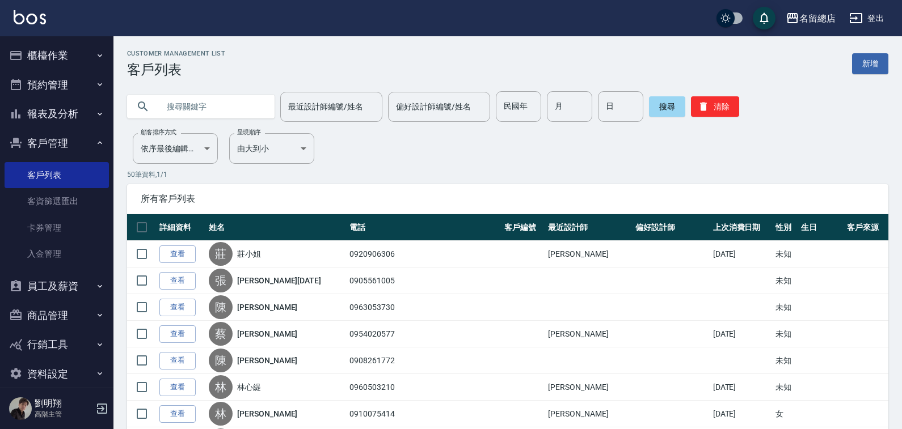
click at [54, 122] on button "報表及分析" at bounding box center [57, 114] width 104 height 30
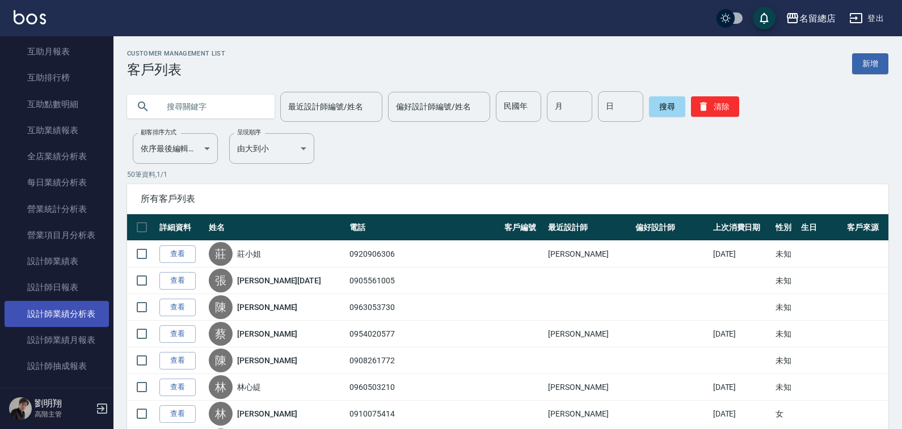
scroll to position [284, 0]
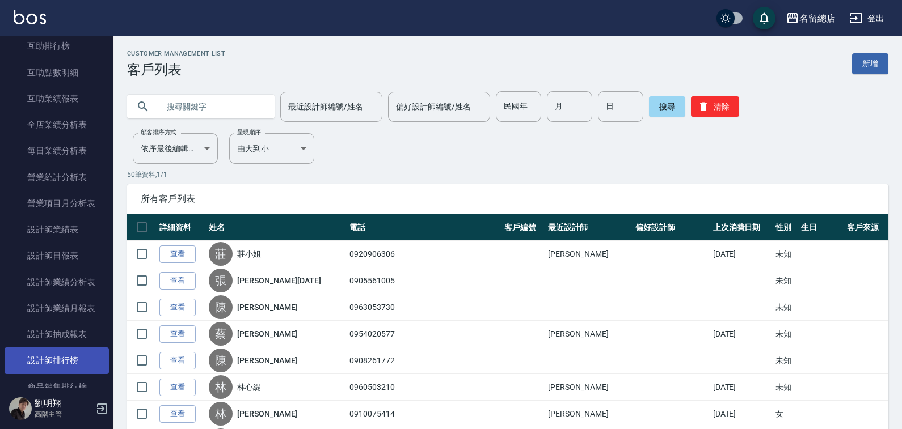
click at [42, 349] on link "設計師排行榜" at bounding box center [57, 361] width 104 height 26
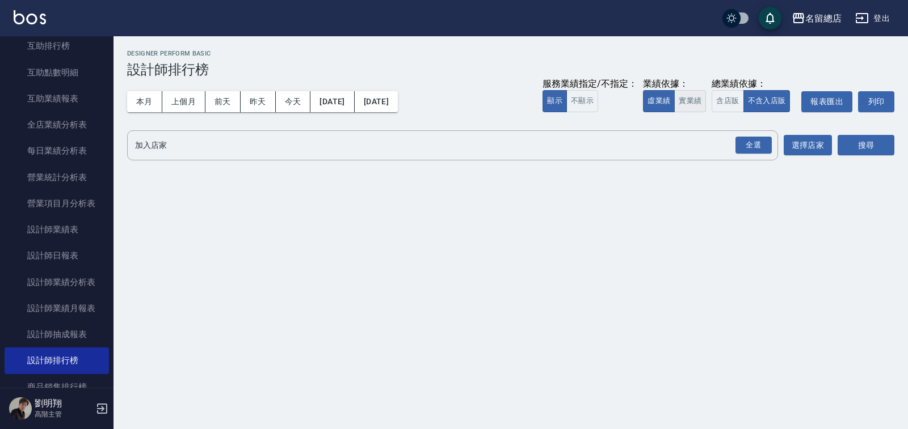
click at [671, 104] on button "虛業績" at bounding box center [659, 101] width 32 height 22
click at [687, 99] on button "實業績" at bounding box center [690, 101] width 32 height 22
click at [755, 146] on div "全選" at bounding box center [753, 146] width 36 height 18
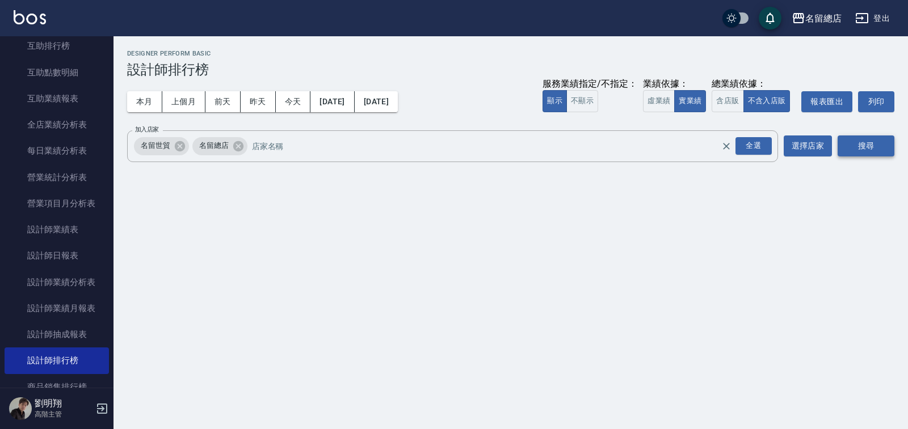
click at [850, 139] on button "搜尋" at bounding box center [865, 146] width 57 height 21
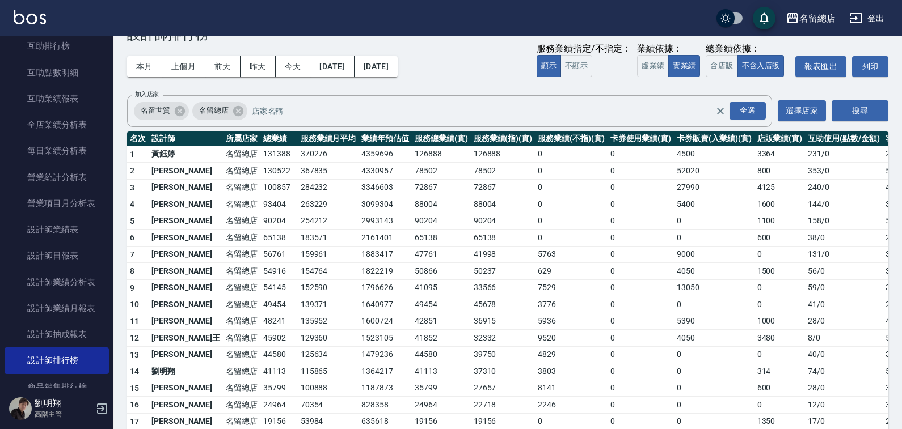
scroll to position [57, 0]
